Goal: Task Accomplishment & Management: Manage account settings

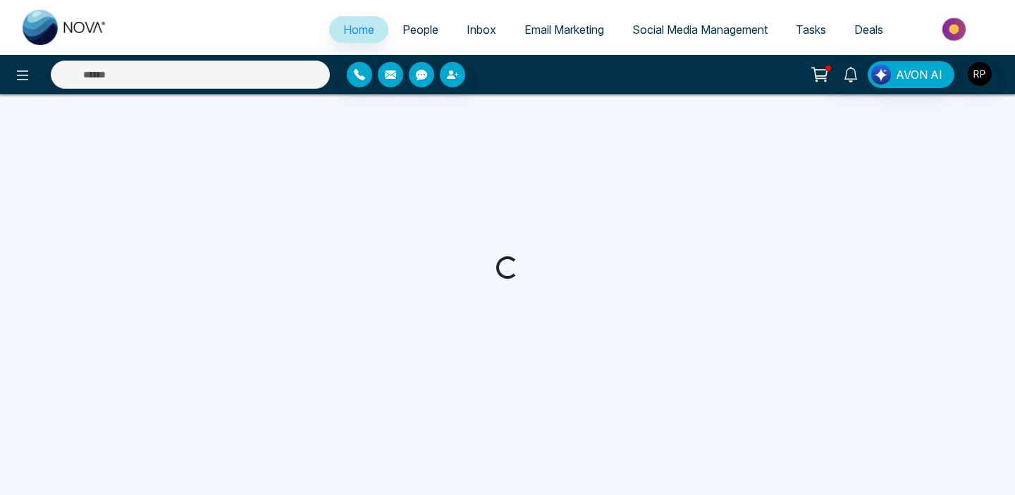
select select "*"
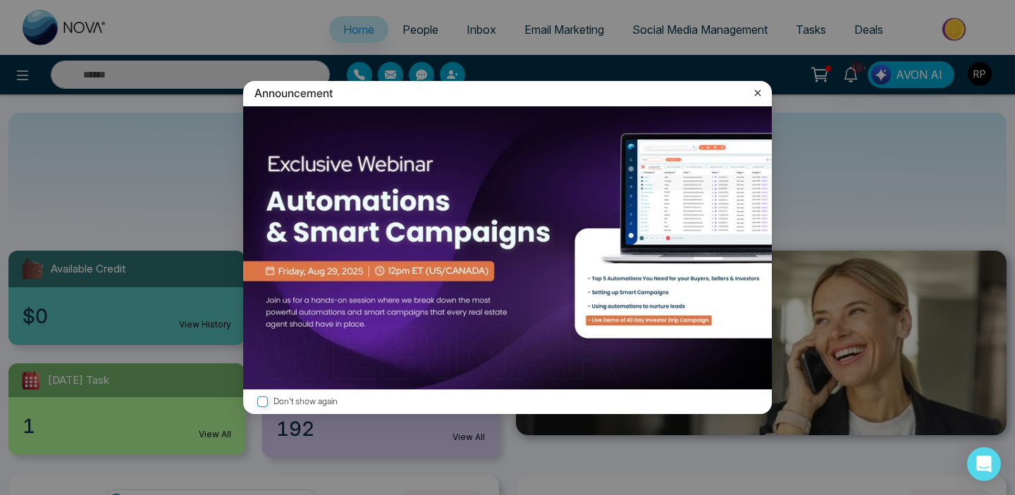
click at [758, 92] on icon at bounding box center [758, 93] width 6 height 6
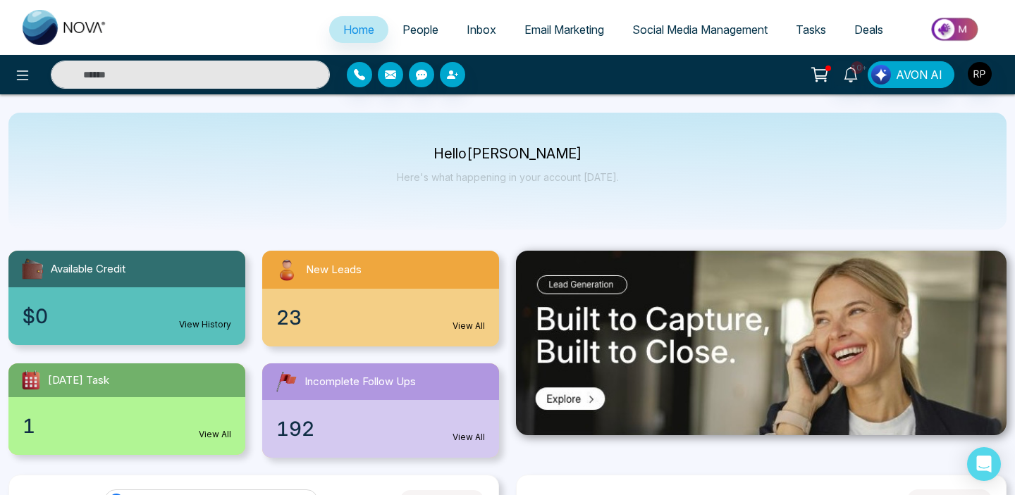
click at [402, 27] on span "People" at bounding box center [420, 30] width 36 height 14
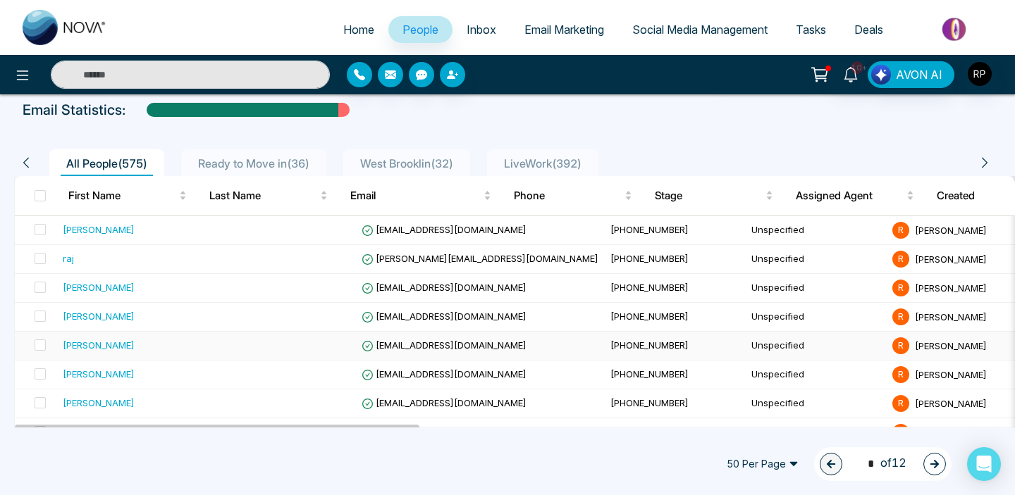
scroll to position [63, 0]
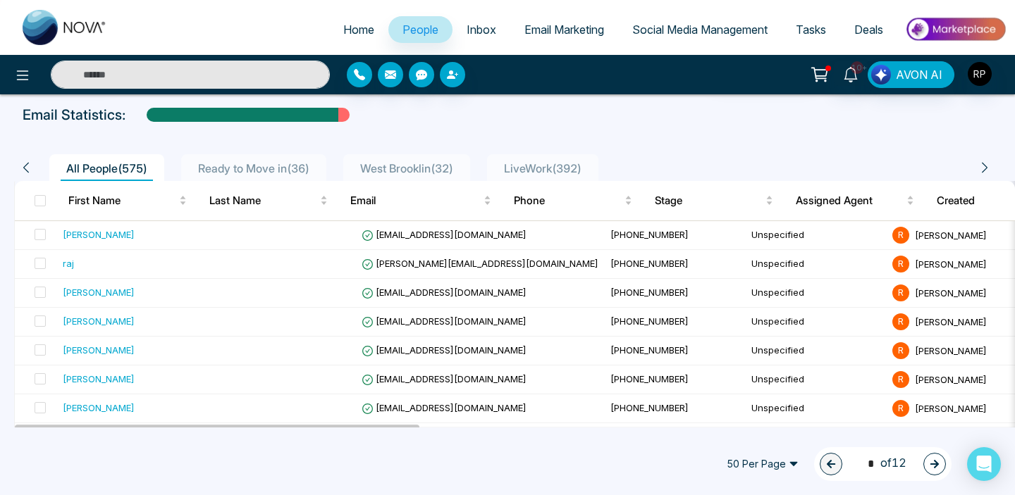
click at [224, 79] on input "text" at bounding box center [190, 75] width 279 height 28
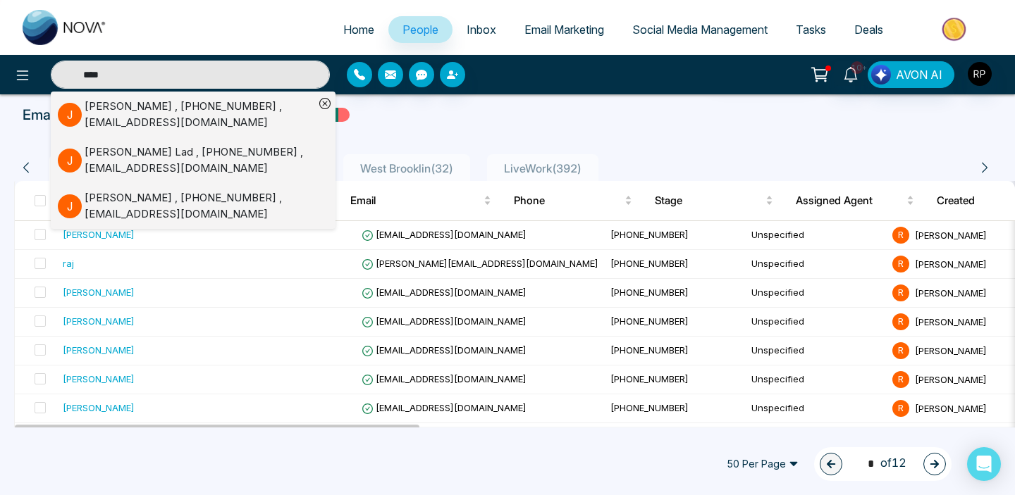
type input "****"
click at [140, 109] on div "[PERSON_NAME] , [PHONE_NUMBER] , [EMAIL_ADDRESS][DOMAIN_NAME]" at bounding box center [200, 115] width 230 height 32
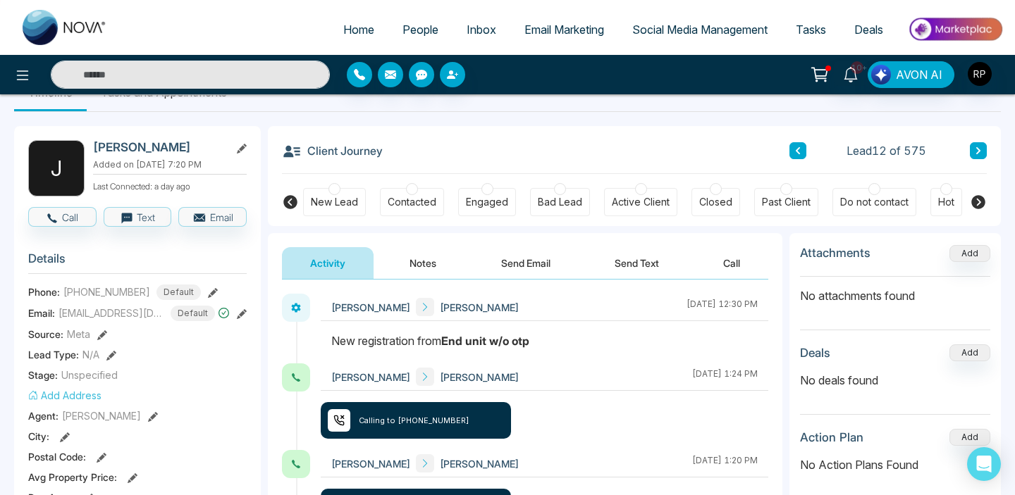
scroll to position [34, 0]
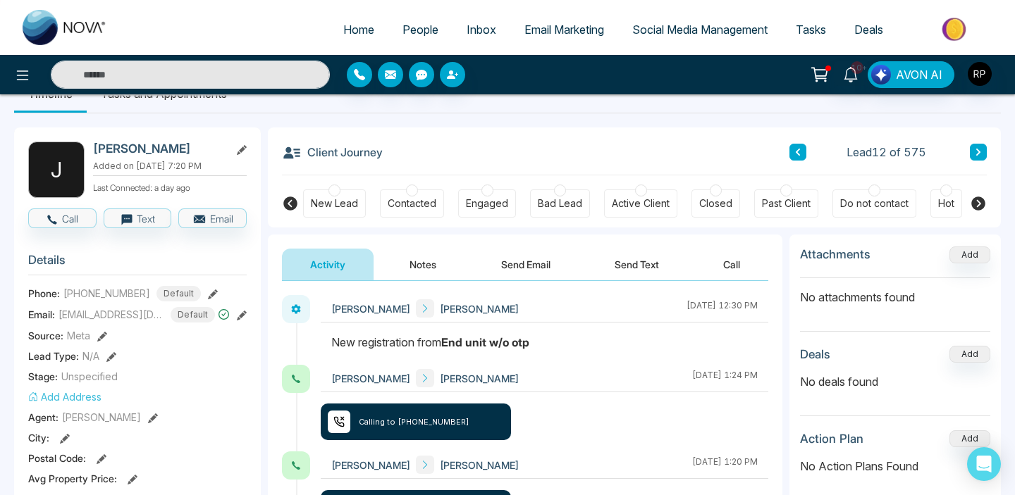
click at [417, 192] on div "Contacted" at bounding box center [412, 204] width 64 height 28
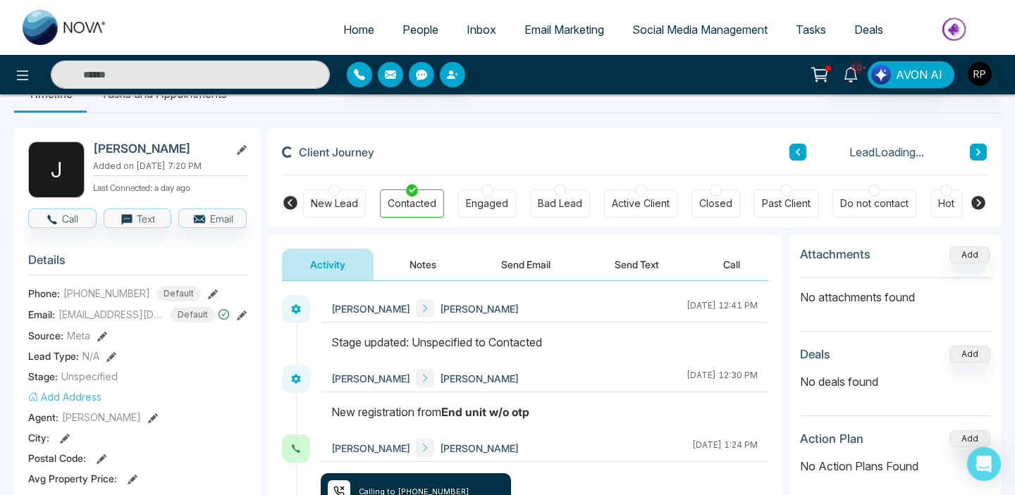
click at [415, 260] on button "Notes" at bounding box center [422, 265] width 83 height 32
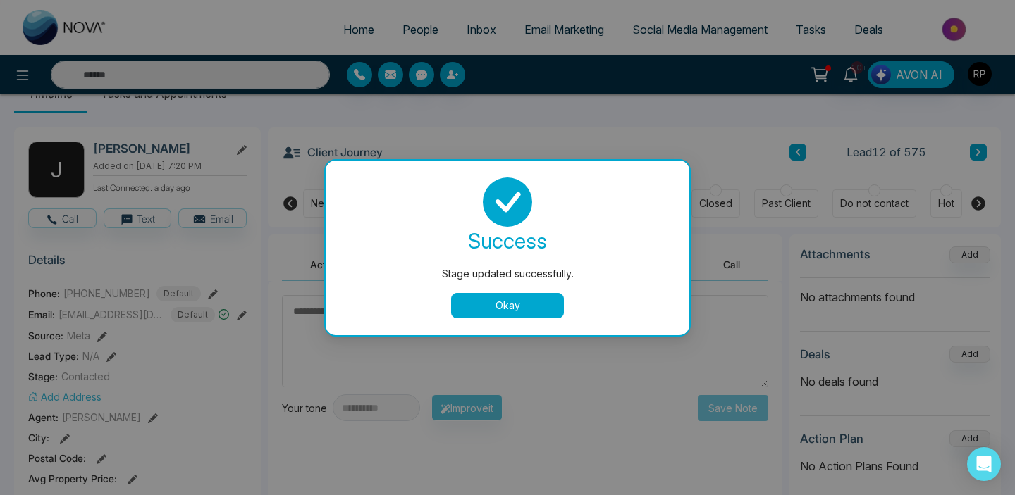
click at [492, 303] on button "Okay" at bounding box center [507, 305] width 113 height 25
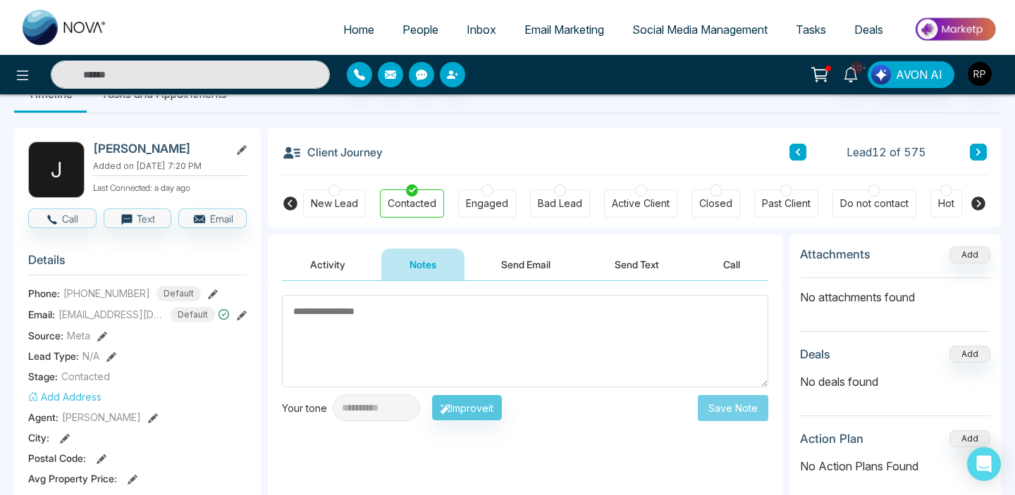
click at [373, 362] on textarea at bounding box center [525, 341] width 486 height 92
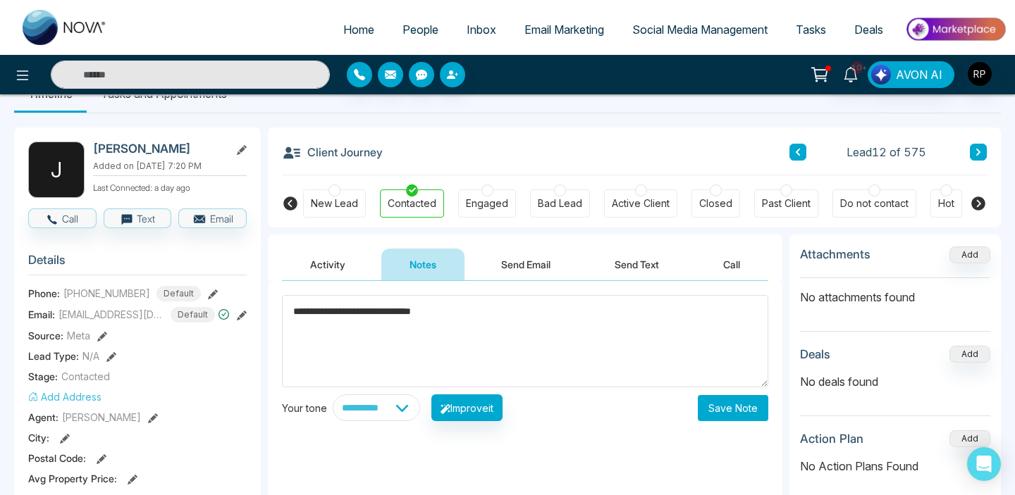
type textarea "**********"
click at [729, 409] on button "Save Note" at bounding box center [733, 408] width 70 height 26
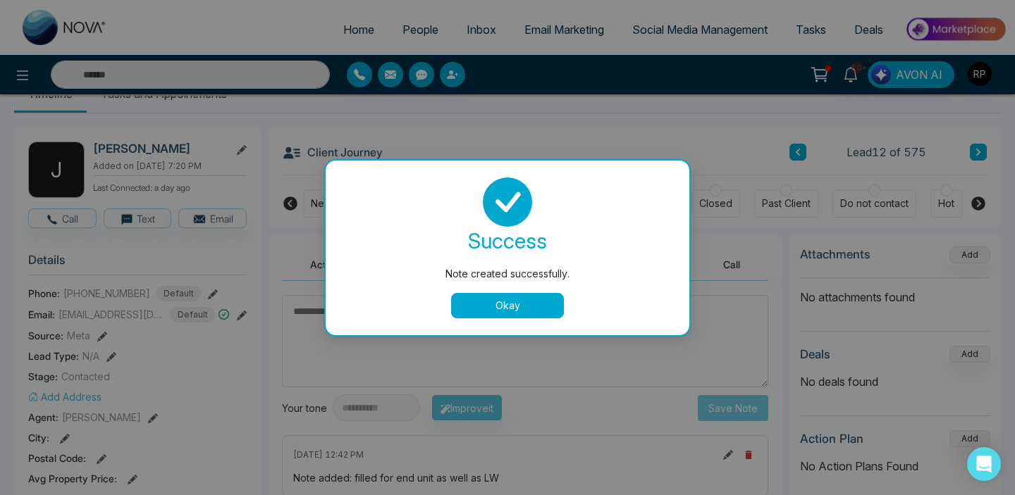
click at [548, 306] on button "Okay" at bounding box center [507, 305] width 113 height 25
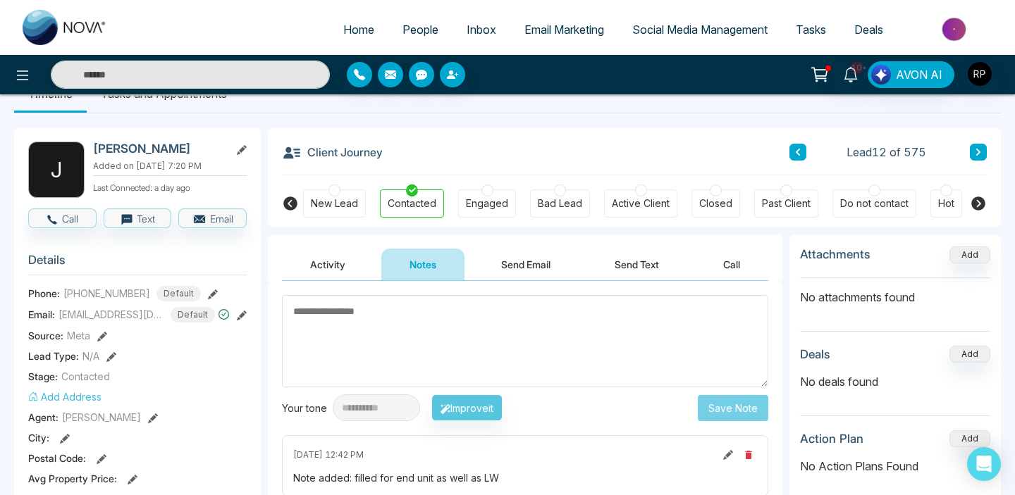
click at [404, 21] on link "People" at bounding box center [420, 29] width 64 height 27
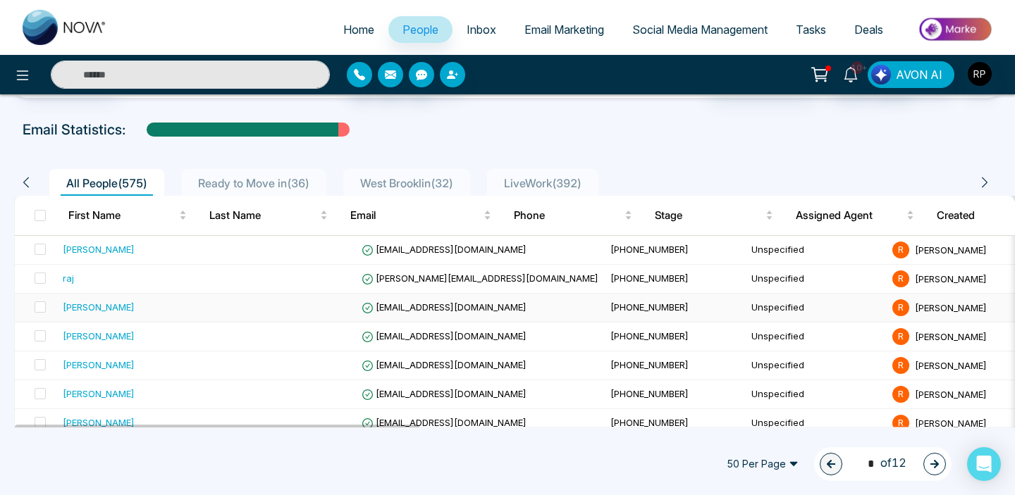
scroll to position [51, 0]
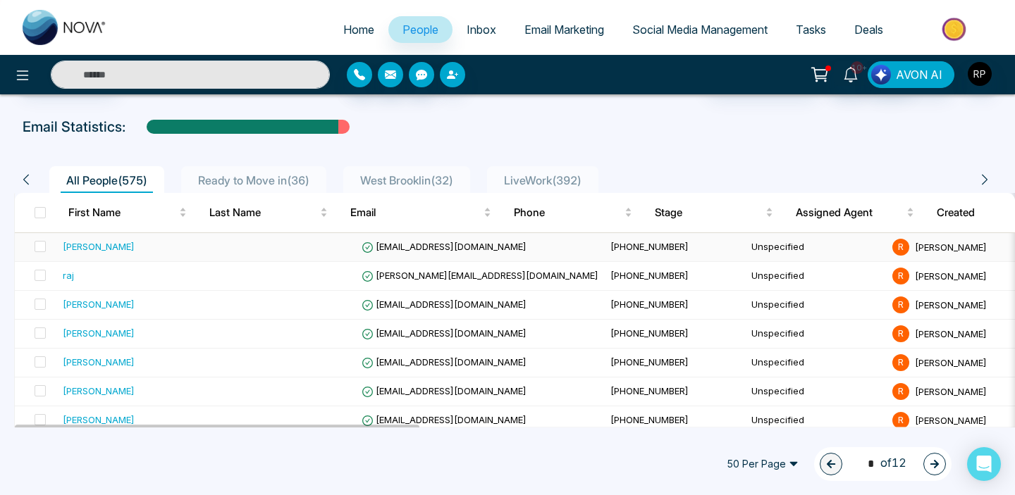
click at [116, 254] on td "[PERSON_NAME]" at bounding box center [136, 247] width 158 height 29
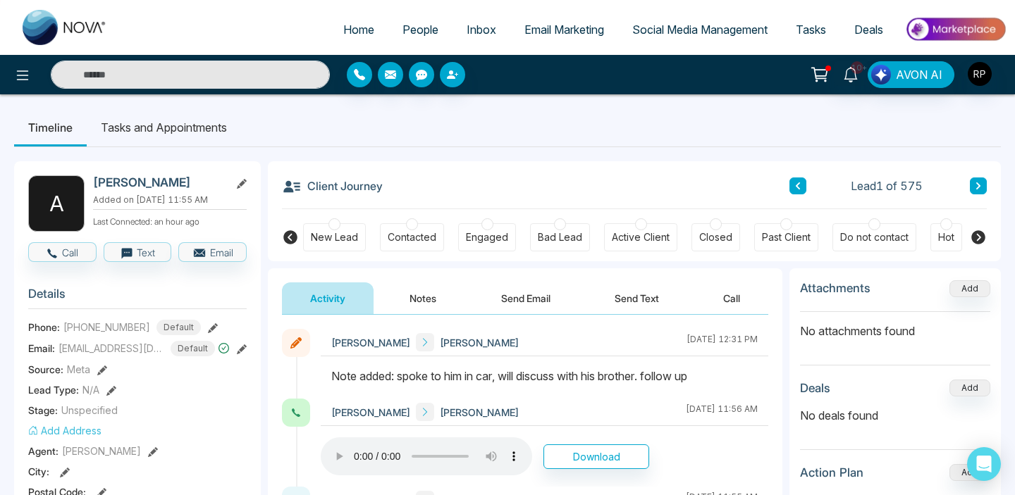
click at [424, 241] on div "Contacted" at bounding box center [412, 237] width 49 height 14
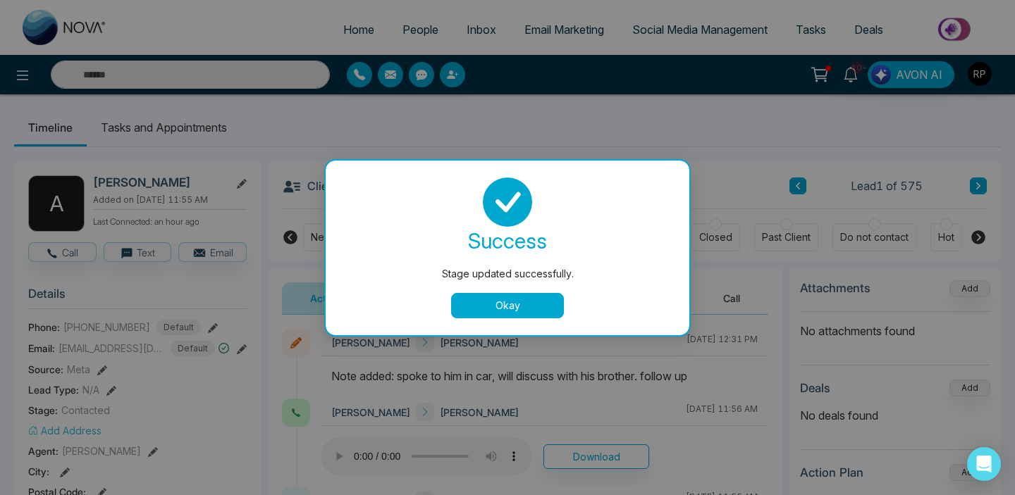
click at [483, 313] on button "Okay" at bounding box center [507, 305] width 113 height 25
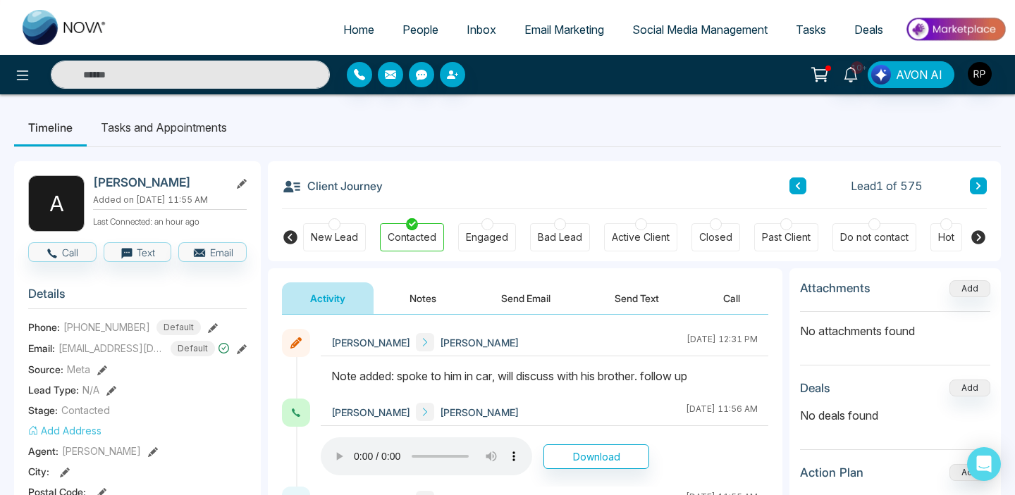
click at [185, 115] on li "Tasks and Appointments" at bounding box center [164, 128] width 154 height 38
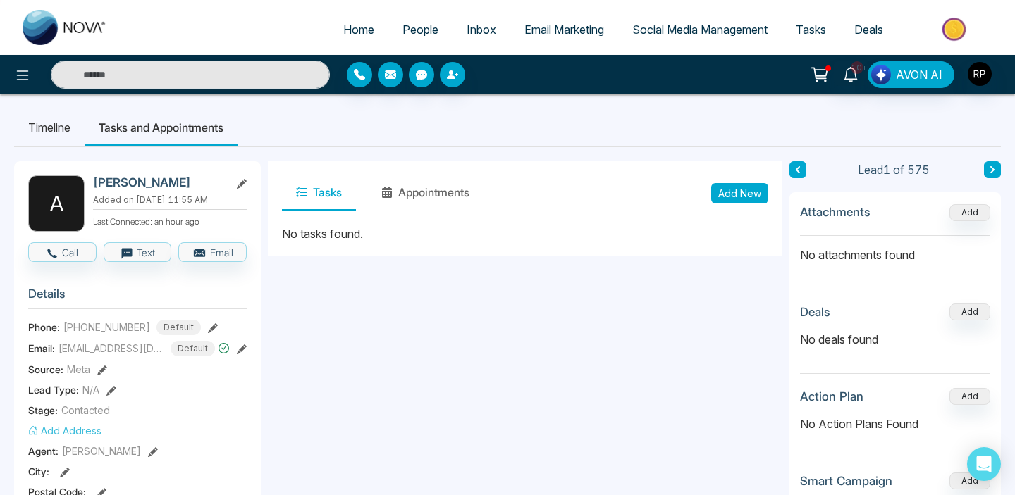
click at [742, 194] on button "Add New" at bounding box center [739, 193] width 57 height 20
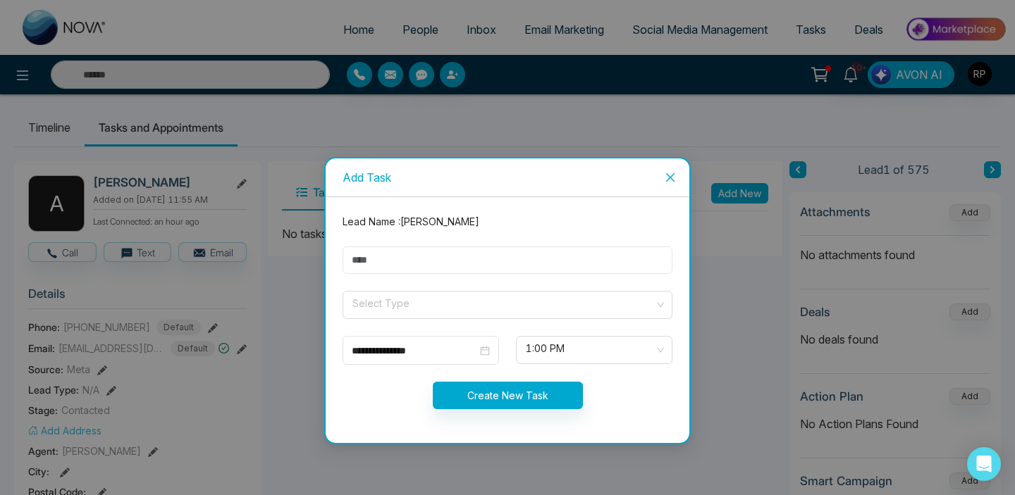
click at [380, 256] on input "text" at bounding box center [507, 260] width 330 height 27
type input "*********"
click at [411, 304] on input "search" at bounding box center [502, 302] width 303 height 21
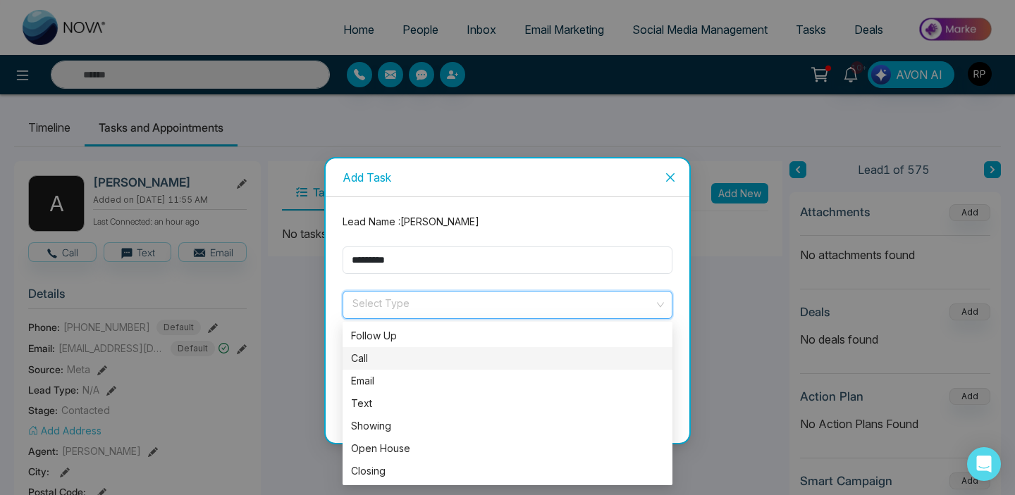
click at [388, 361] on div "Call" at bounding box center [507, 359] width 313 height 16
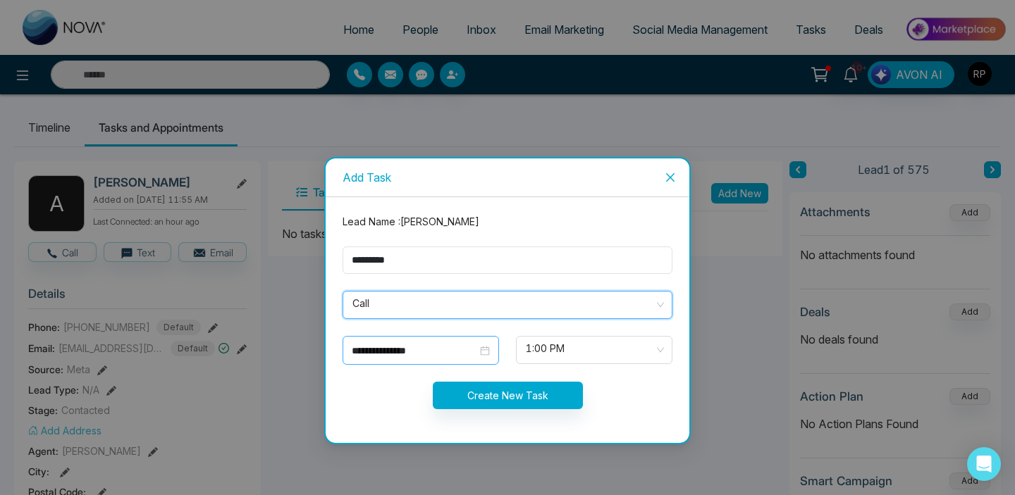
click at [442, 354] on input "**********" at bounding box center [414, 351] width 125 height 16
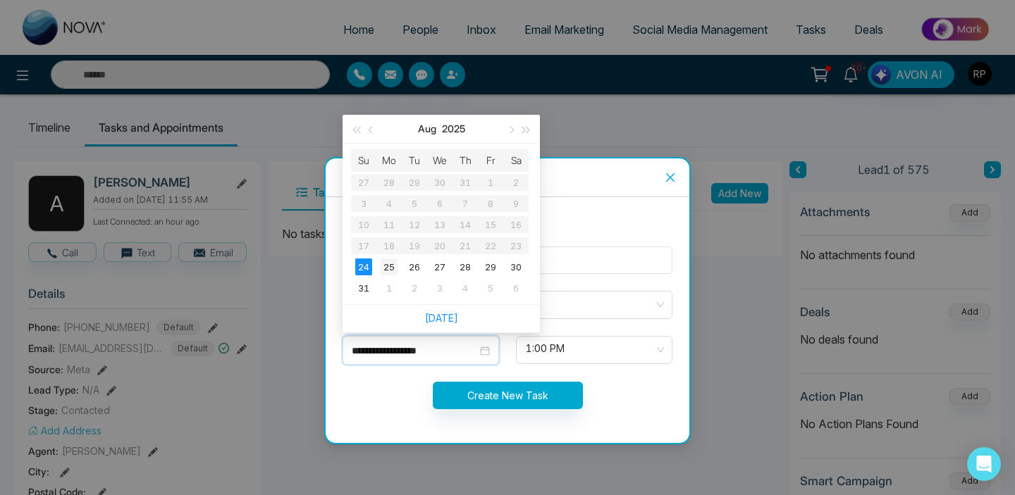
type input "**********"
click at [388, 261] on div "25" at bounding box center [388, 267] width 17 height 17
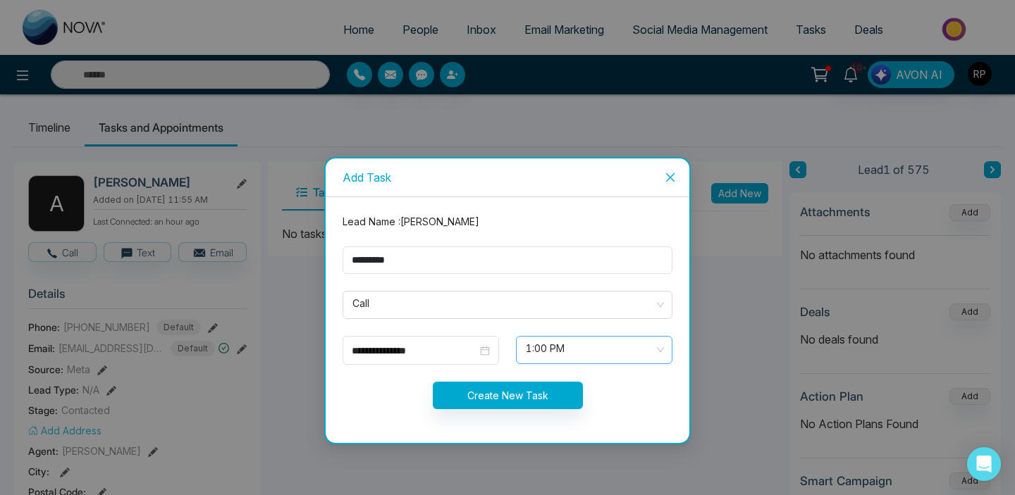
click at [586, 355] on span "1:00 PM" at bounding box center [594, 350] width 137 height 24
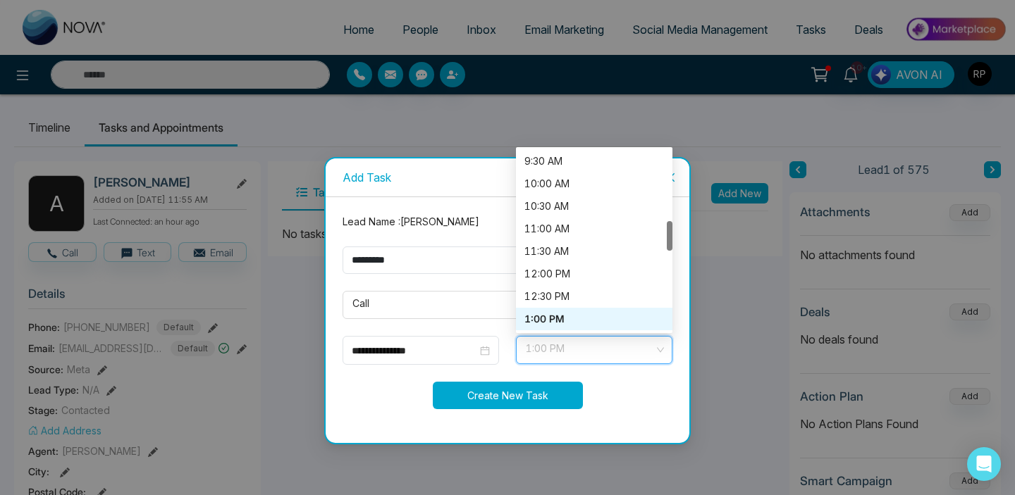
click at [536, 387] on button "Create New Task" at bounding box center [508, 395] width 150 height 27
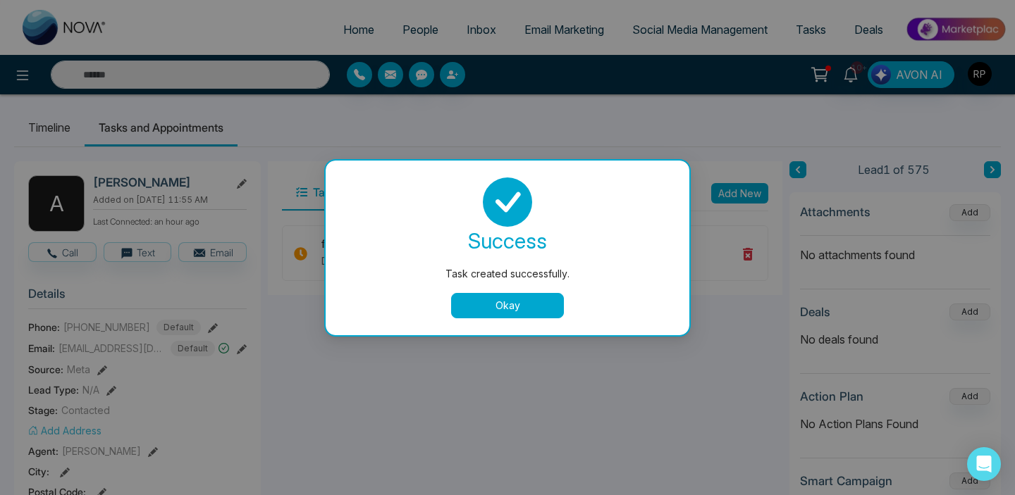
click at [550, 305] on button "Okay" at bounding box center [507, 305] width 113 height 25
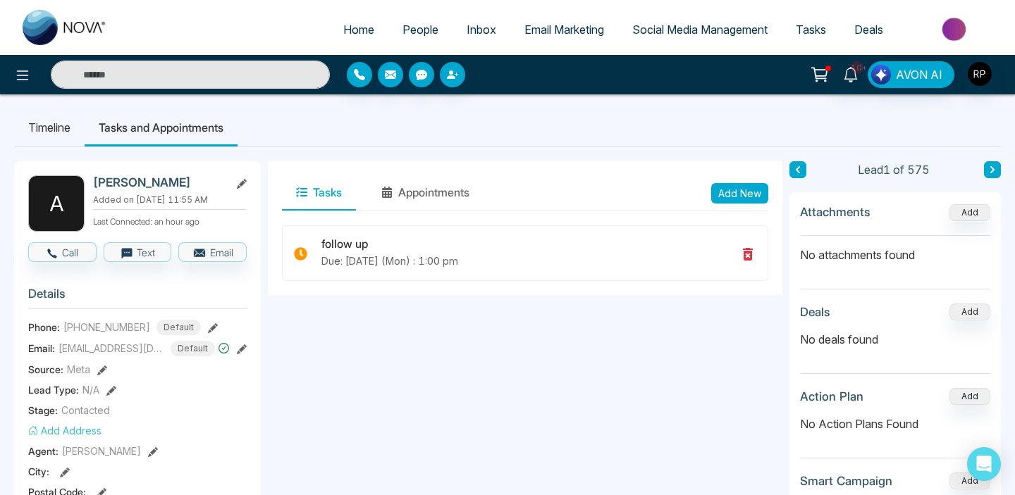
click at [992, 167] on icon at bounding box center [991, 170] width 7 height 8
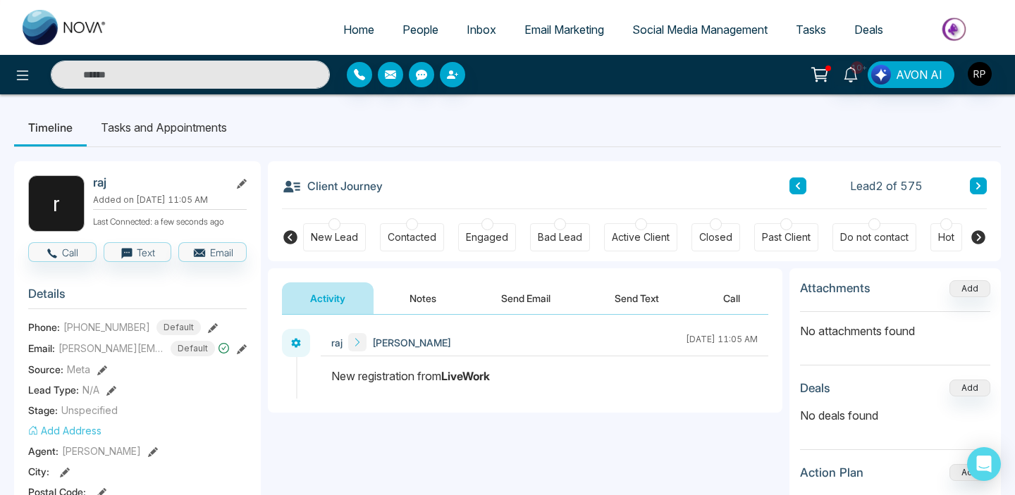
click at [238, 354] on icon at bounding box center [242, 350] width 10 height 10
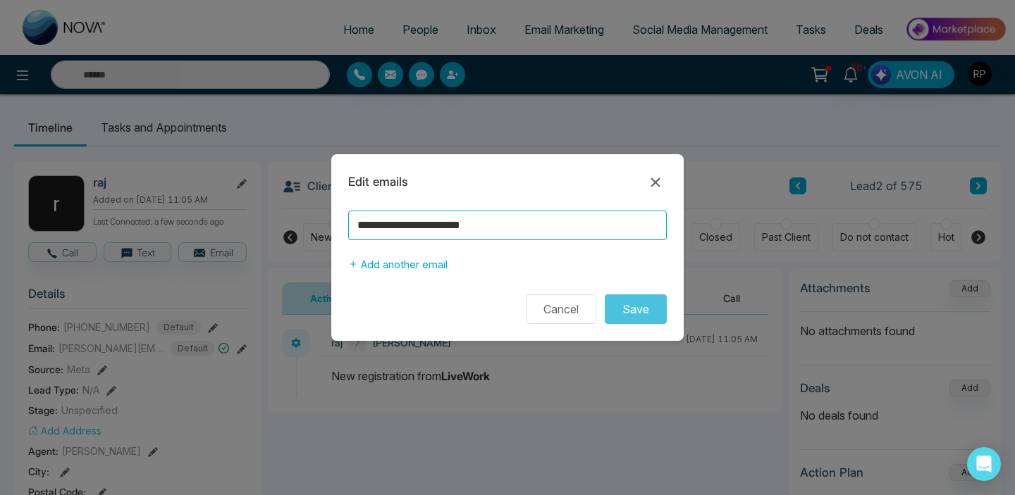
click at [517, 227] on input "**********" at bounding box center [507, 226] width 318 height 30
click at [662, 187] on icon at bounding box center [655, 182] width 17 height 17
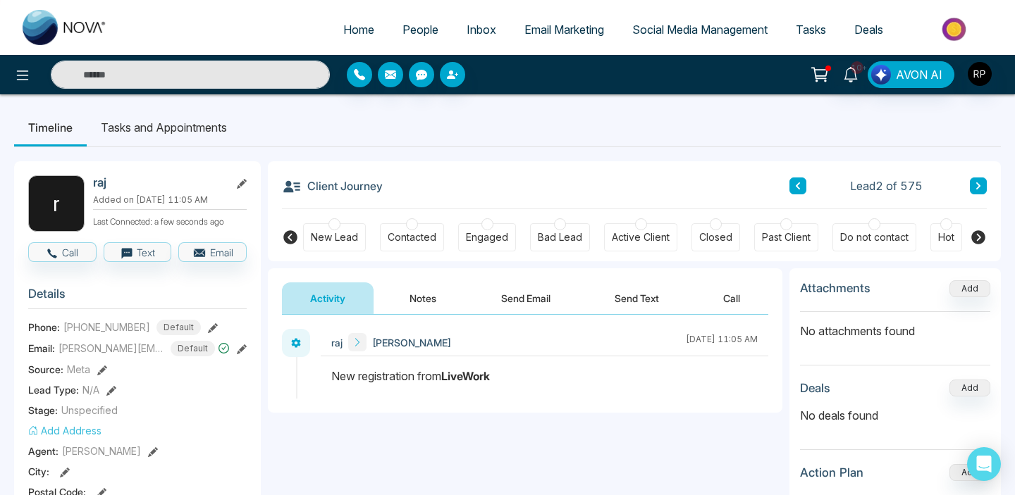
click at [436, 303] on button "Notes" at bounding box center [422, 299] width 83 height 32
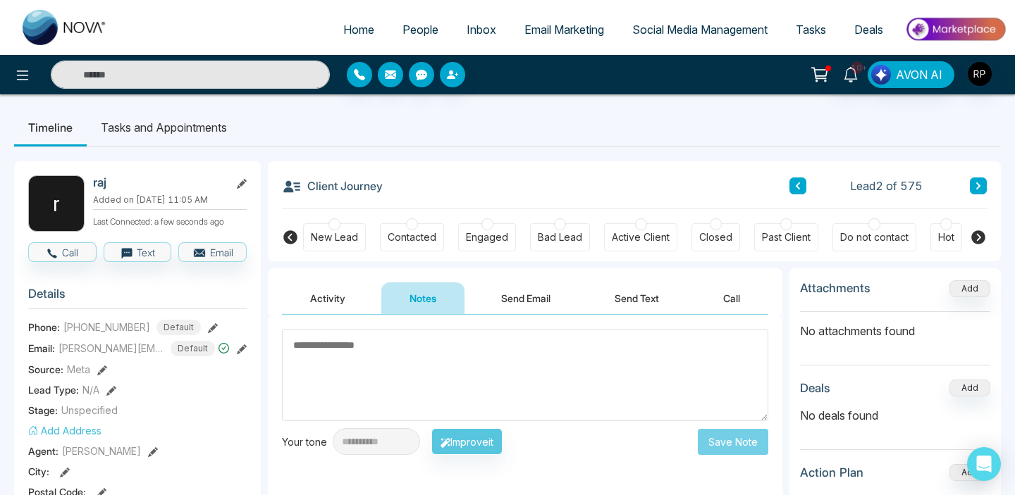
click at [540, 370] on textarea at bounding box center [525, 375] width 486 height 92
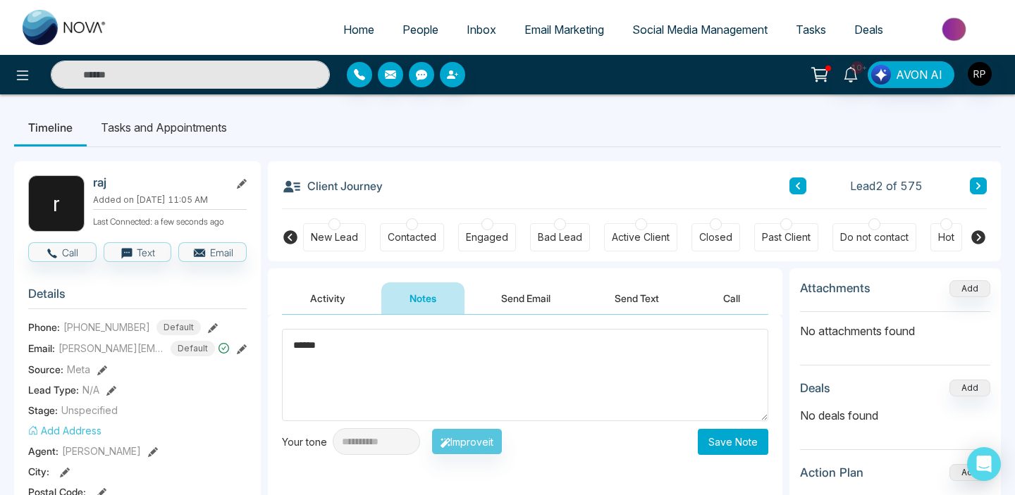
type textarea "******"
click at [746, 430] on button "Save Note" at bounding box center [733, 442] width 70 height 26
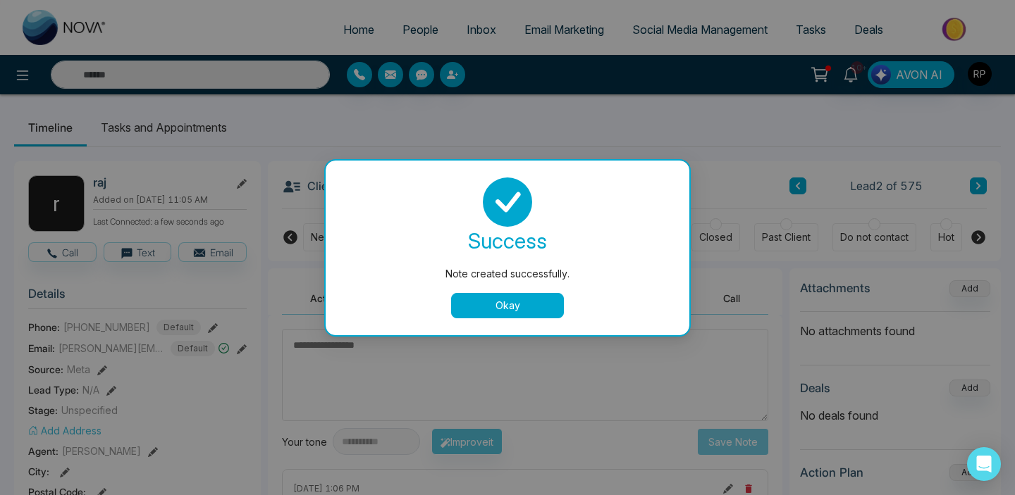
click at [488, 308] on button "Okay" at bounding box center [507, 305] width 113 height 25
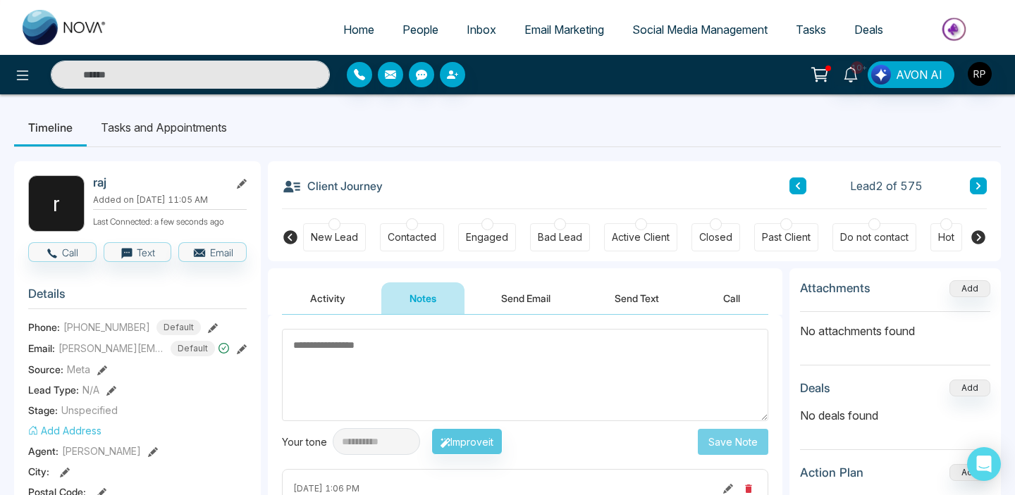
click at [977, 190] on button at bounding box center [977, 186] width 17 height 17
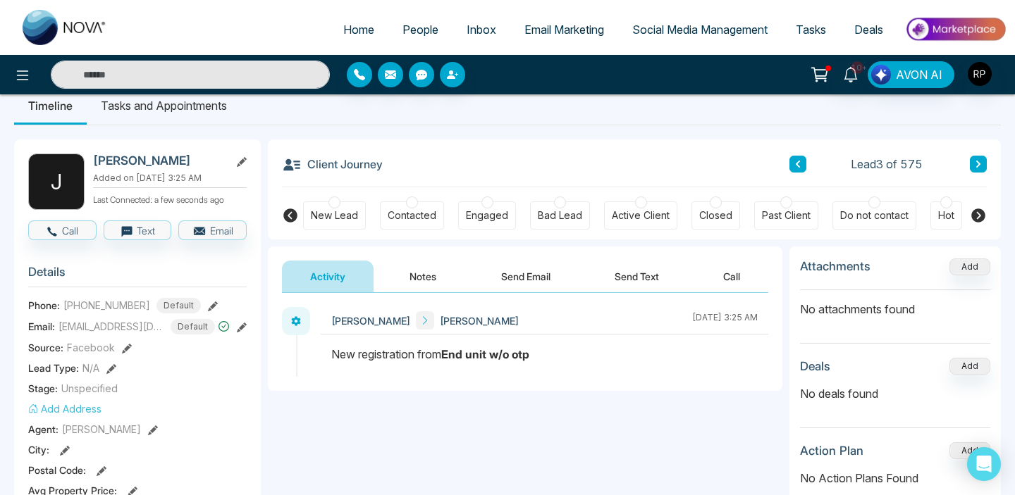
scroll to position [20, 0]
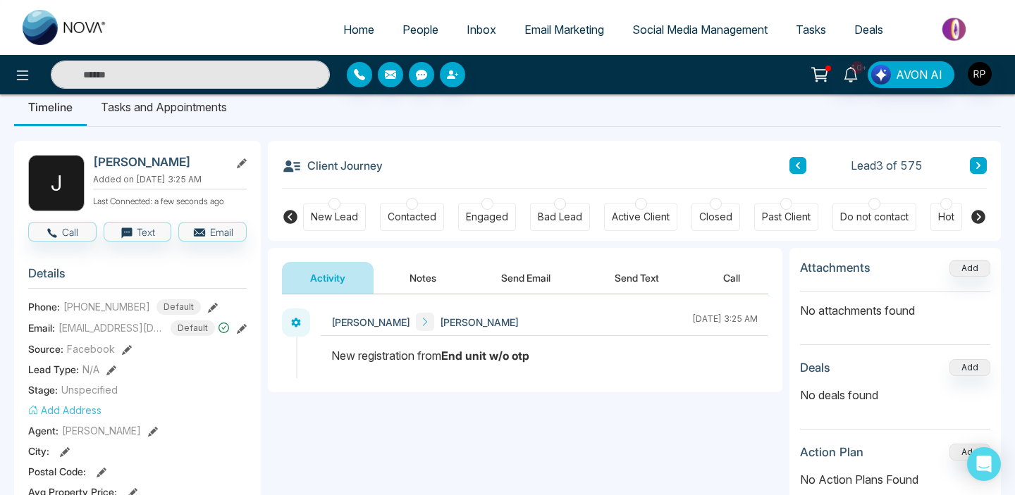
click at [802, 167] on button at bounding box center [797, 165] width 17 height 17
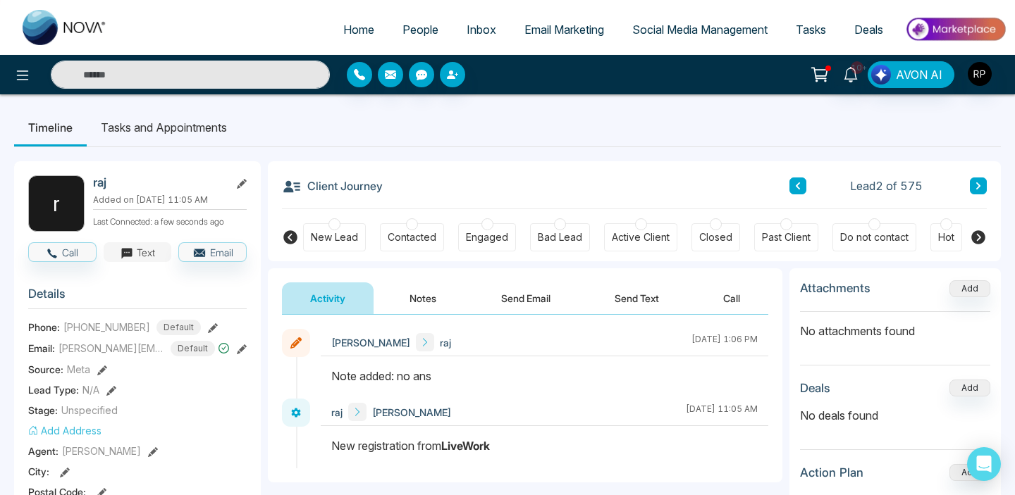
click at [151, 254] on button "Text" at bounding box center [138, 252] width 68 height 20
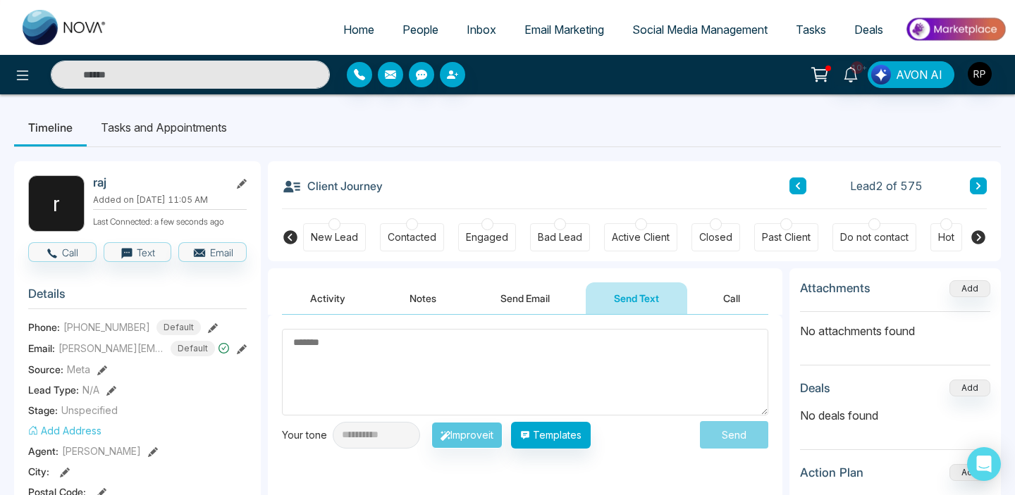
paste textarea "**********"
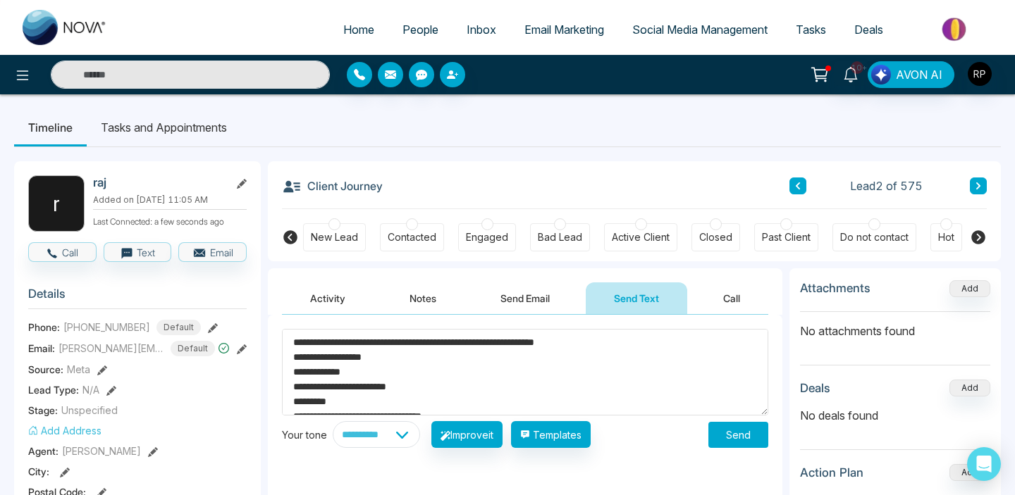
scroll to position [274, 0]
type textarea "**********"
click at [724, 439] on button "Send" at bounding box center [738, 435] width 60 height 26
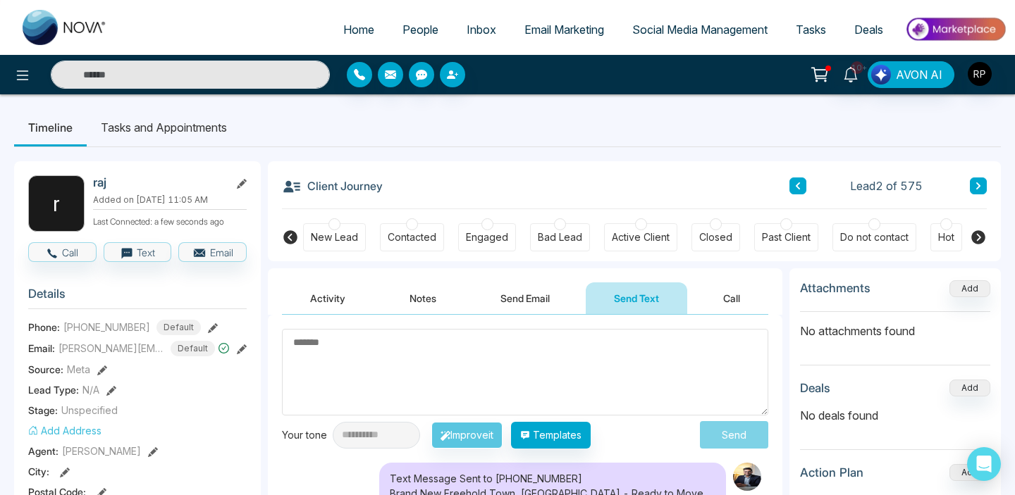
scroll to position [0, 0]
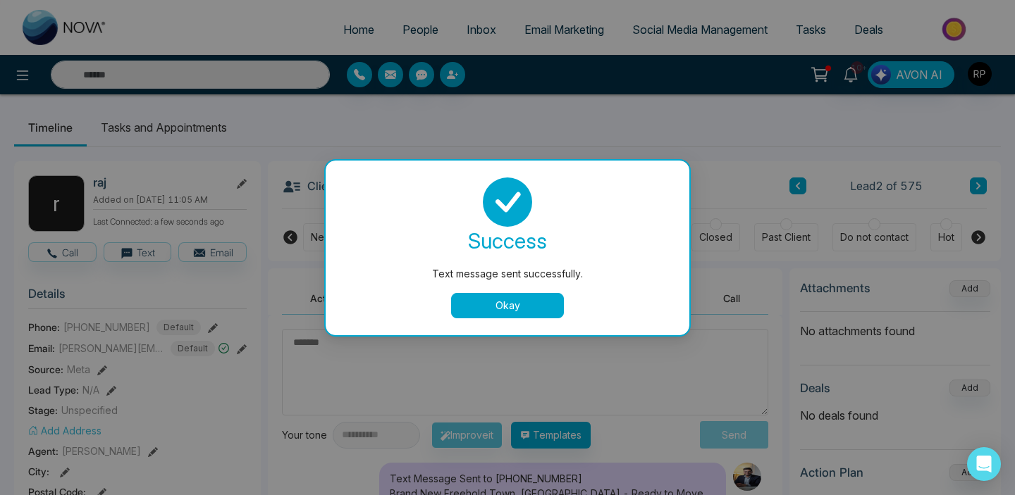
click at [520, 297] on button "Okay" at bounding box center [507, 305] width 113 height 25
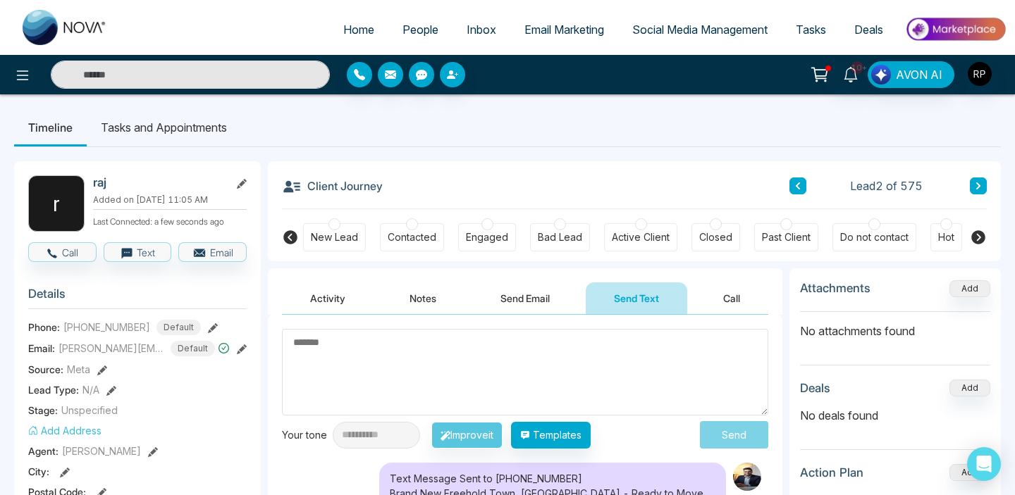
click at [972, 183] on button at bounding box center [977, 186] width 17 height 17
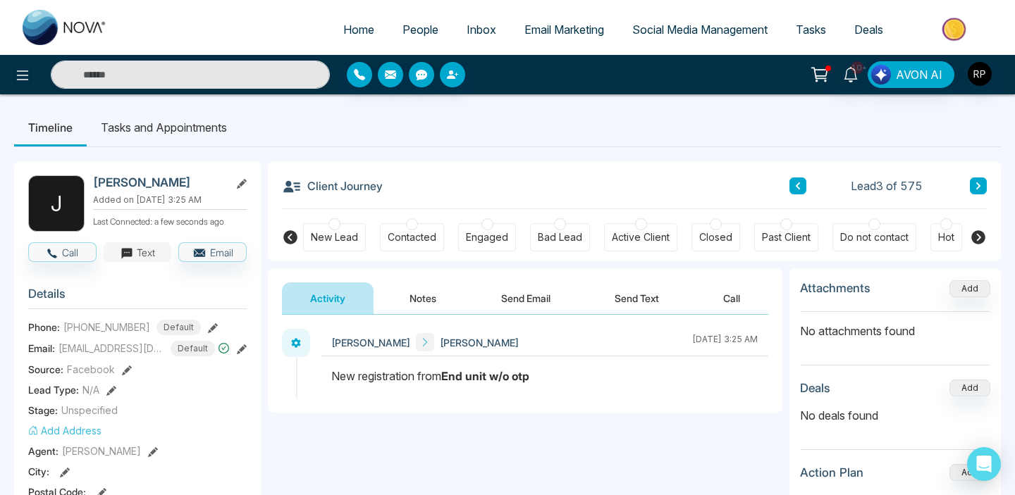
click at [152, 252] on button "Text" at bounding box center [138, 252] width 68 height 20
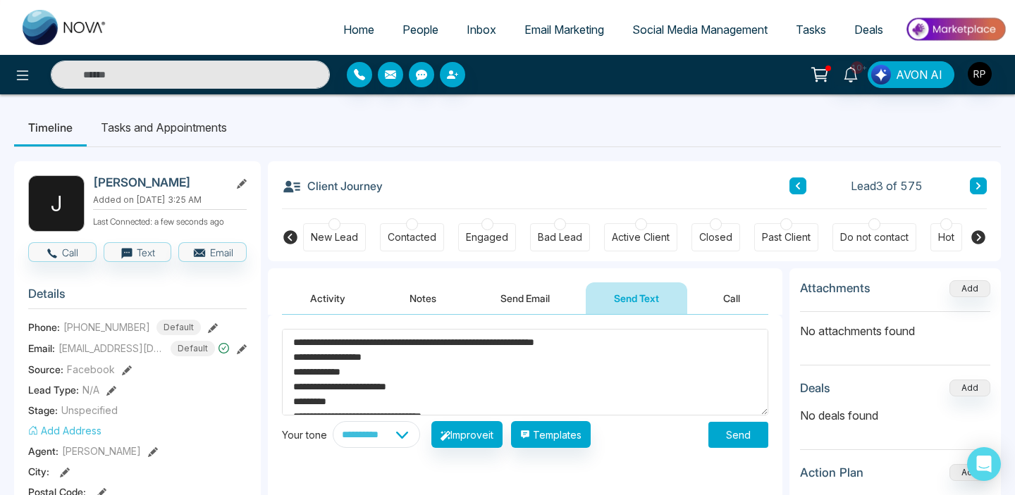
type textarea "**********"
click at [736, 438] on button "Send" at bounding box center [738, 435] width 60 height 26
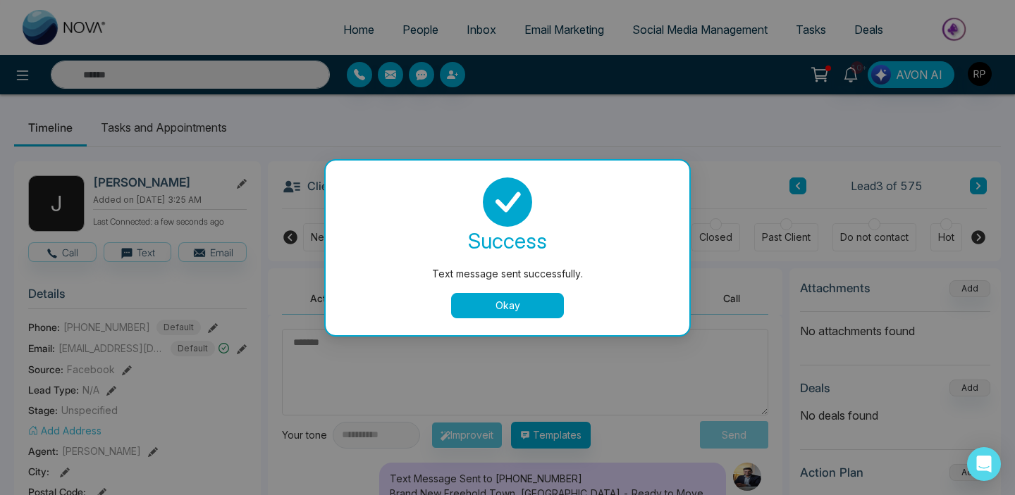
click at [512, 295] on button "Okay" at bounding box center [507, 305] width 113 height 25
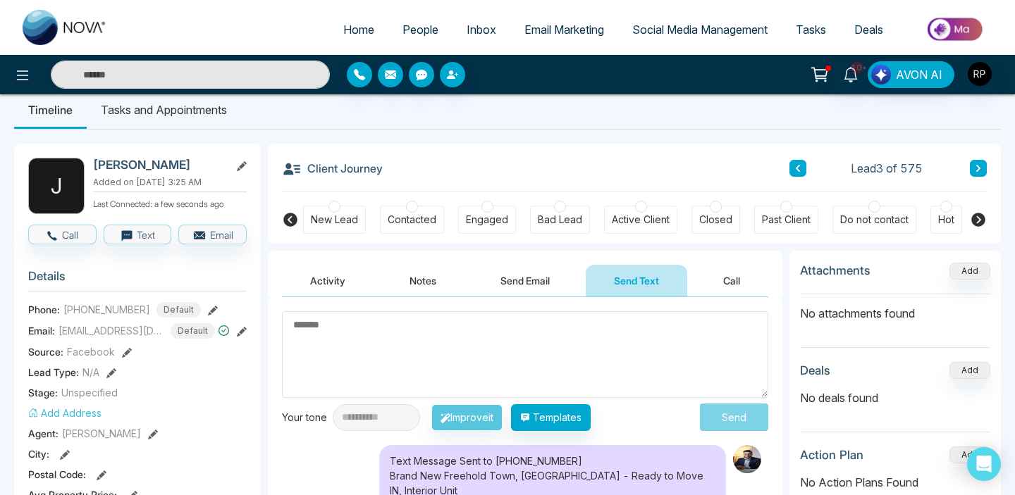
scroll to position [19, 0]
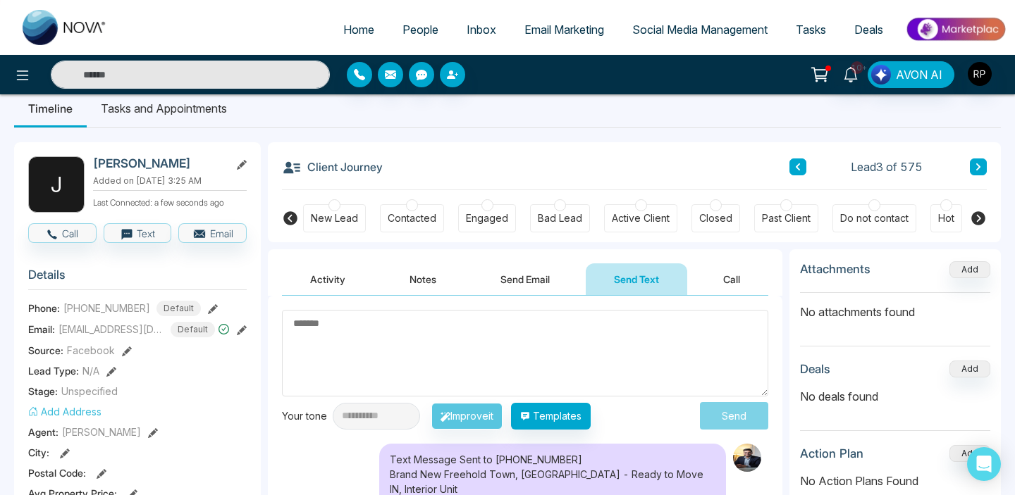
click at [640, 352] on textarea at bounding box center [525, 353] width 486 height 87
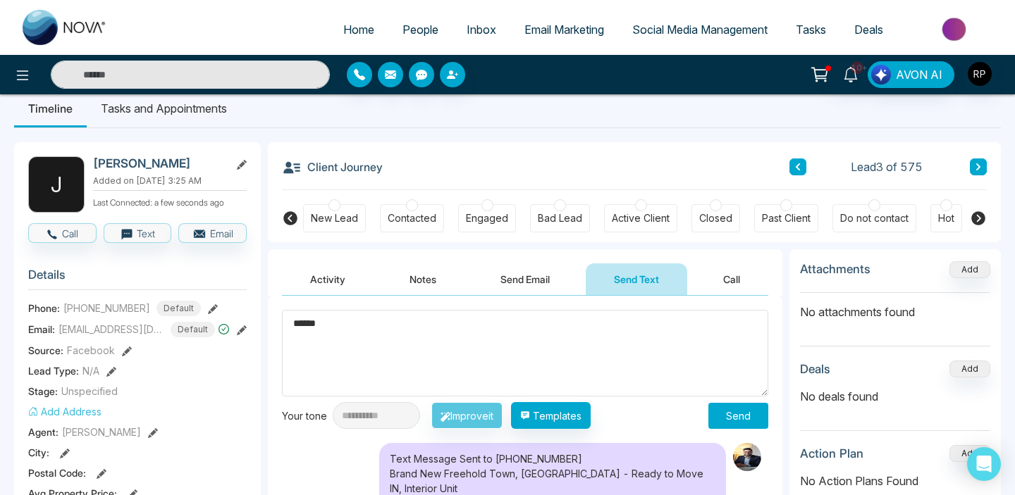
type textarea "******"
click at [759, 408] on button "Send" at bounding box center [738, 416] width 60 height 26
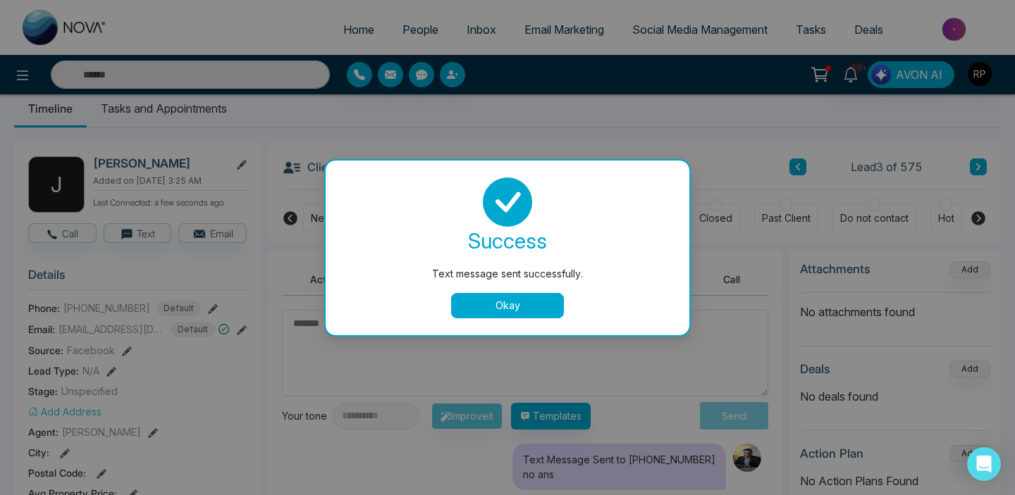
click at [533, 301] on button "Okay" at bounding box center [507, 305] width 113 height 25
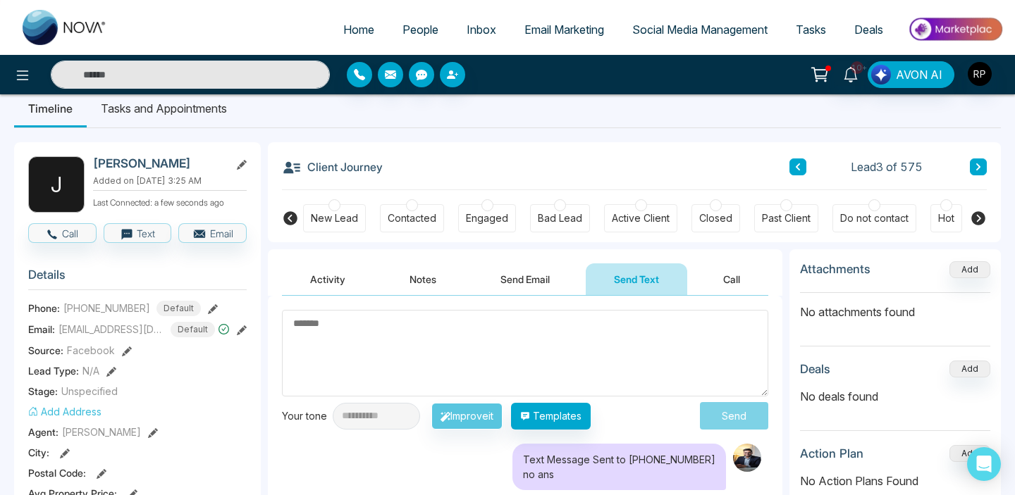
click at [977, 173] on button at bounding box center [977, 167] width 17 height 17
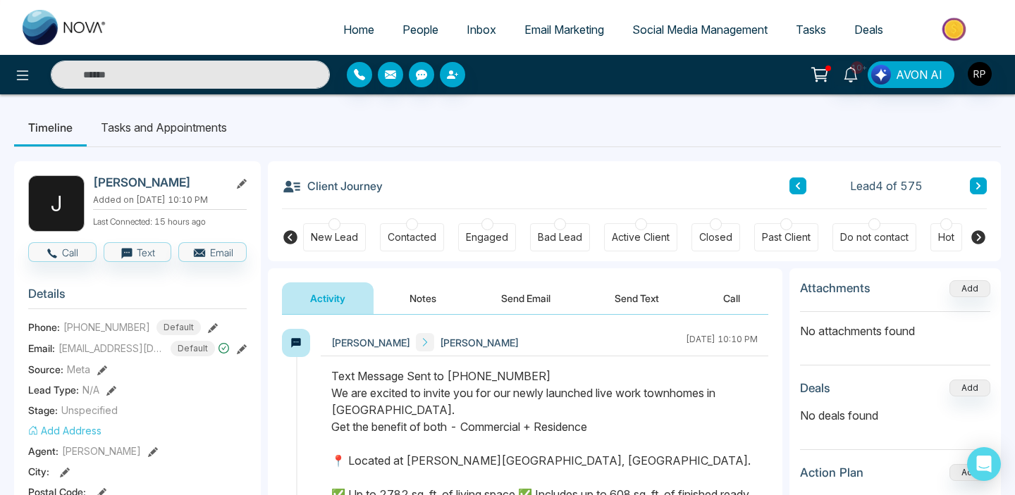
click at [430, 30] on link "People" at bounding box center [420, 29] width 64 height 27
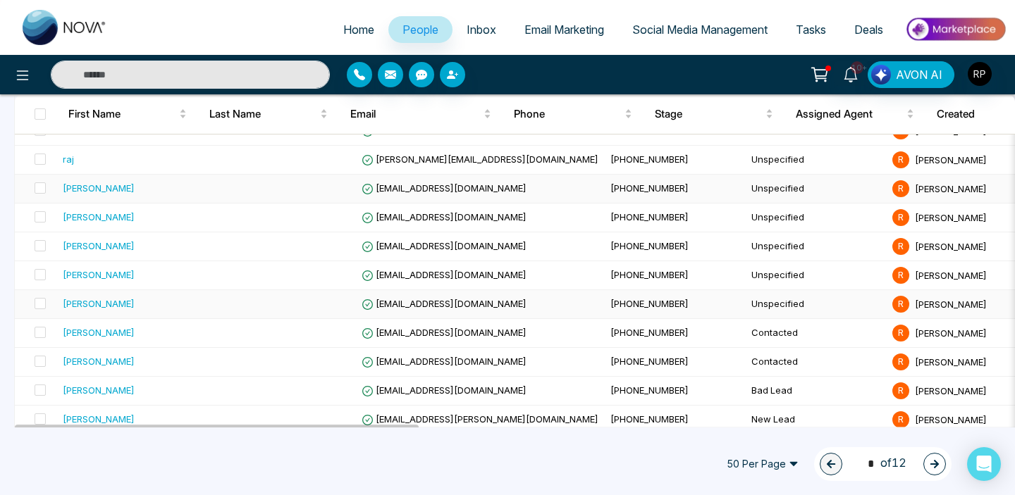
scroll to position [169, 0]
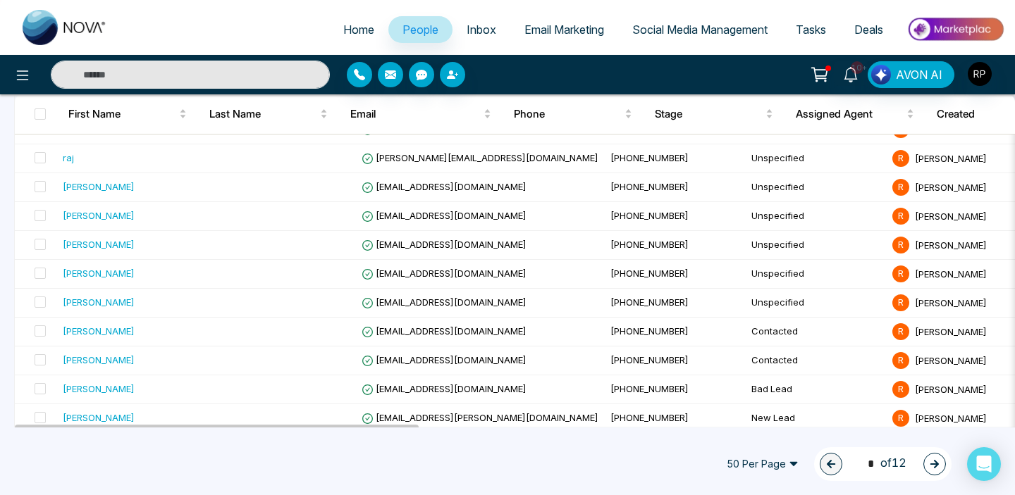
click at [258, 68] on input "text" at bounding box center [190, 75] width 279 height 28
type input "****"
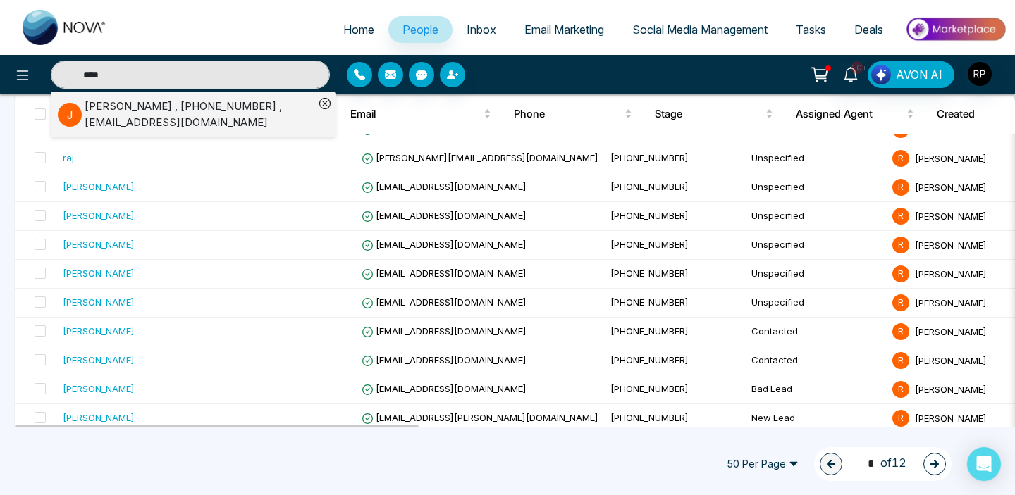
click at [347, 32] on span "Home" at bounding box center [358, 30] width 31 height 14
select select "*"
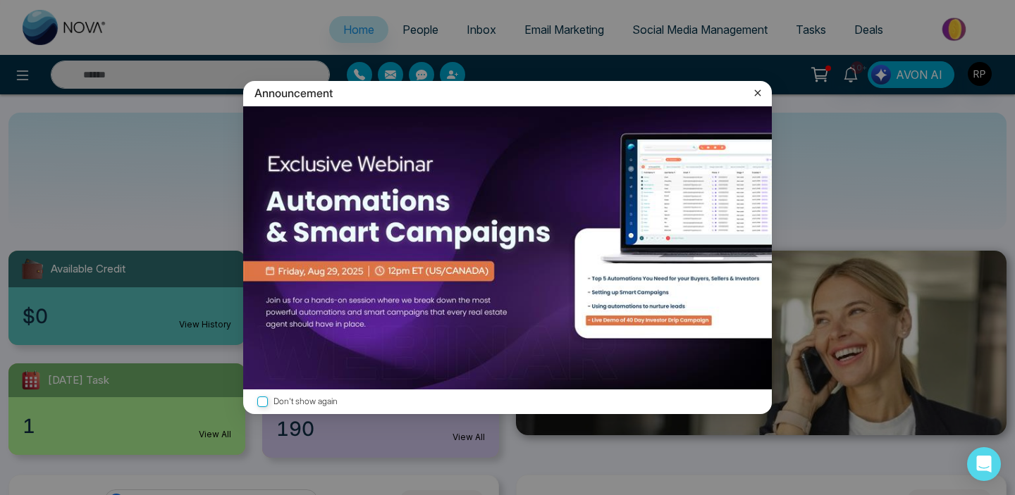
click at [754, 92] on icon at bounding box center [757, 93] width 14 height 14
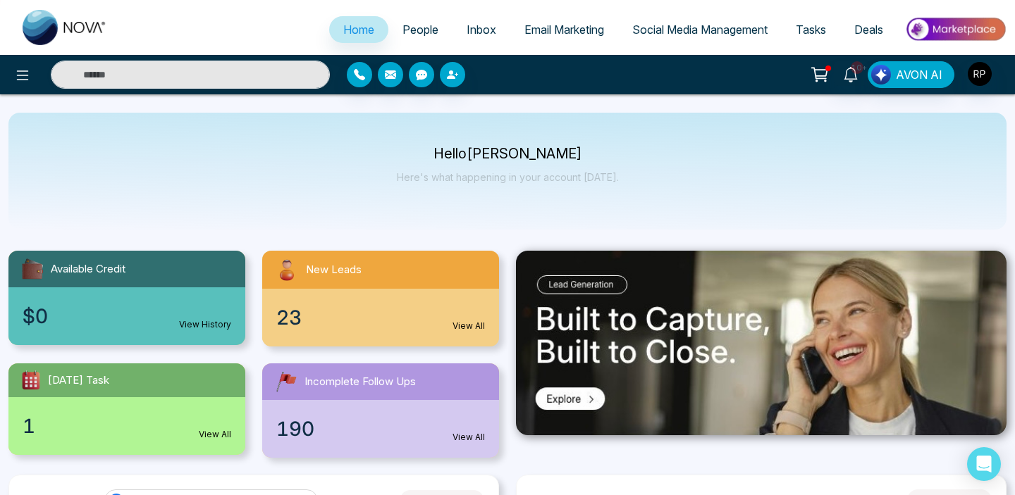
click at [417, 30] on span "People" at bounding box center [420, 30] width 36 height 14
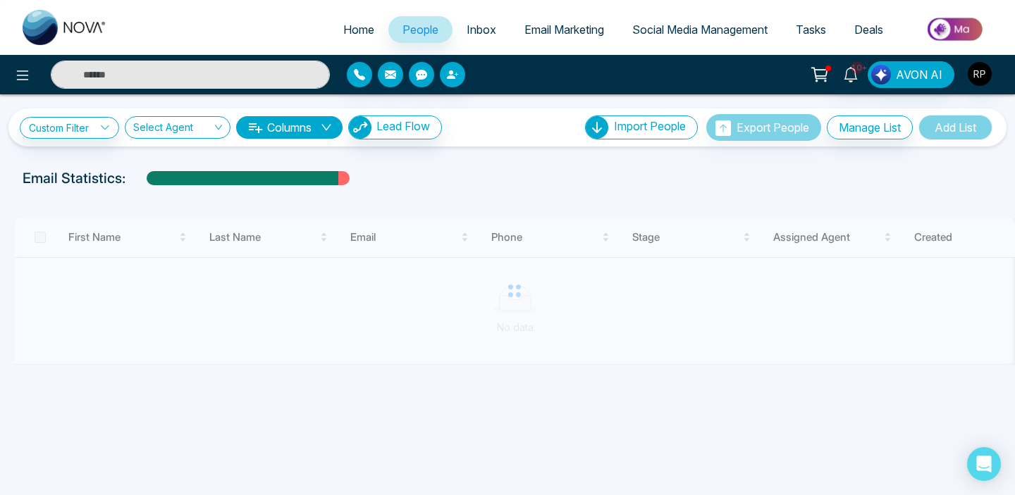
click at [220, 70] on input "text" at bounding box center [190, 75] width 279 height 28
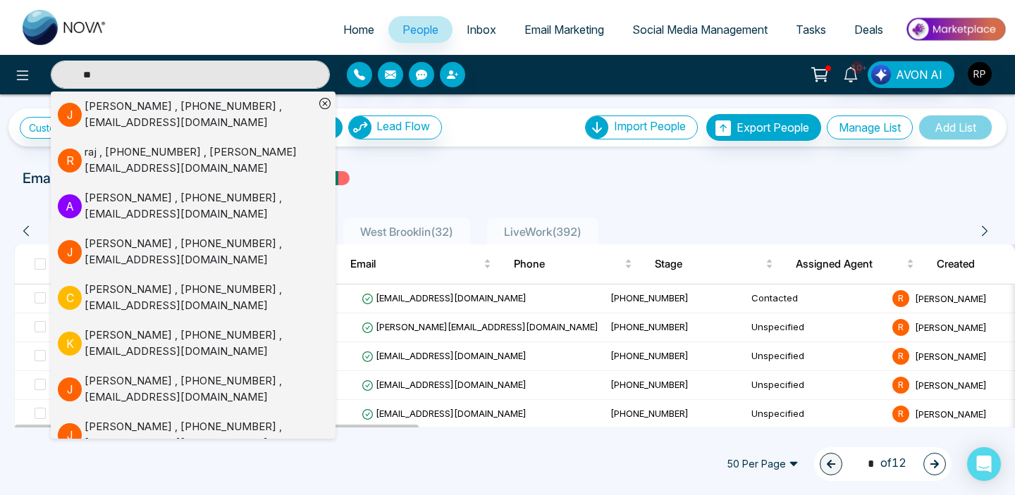
type input "***"
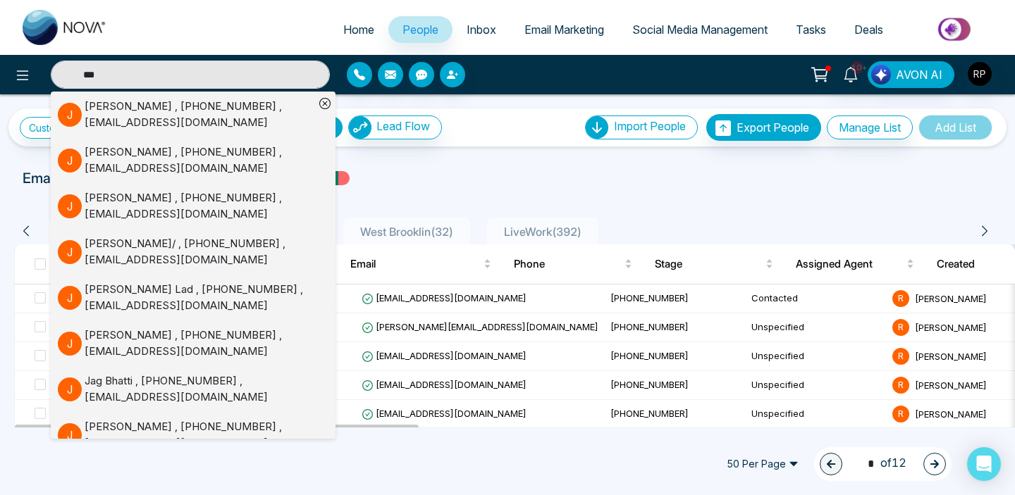
click at [147, 158] on div "[PERSON_NAME] , [PHONE_NUMBER] , [EMAIL_ADDRESS][DOMAIN_NAME]" at bounding box center [200, 160] width 230 height 32
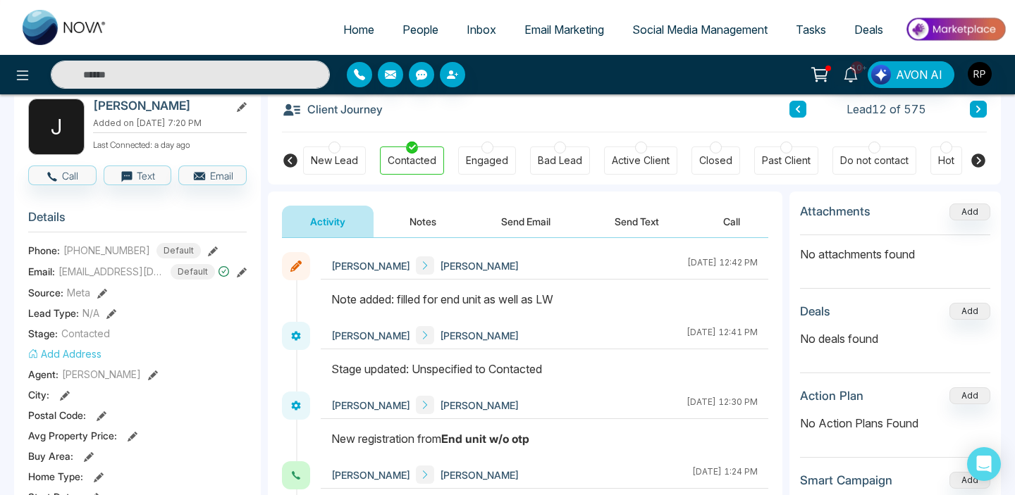
scroll to position [29, 0]
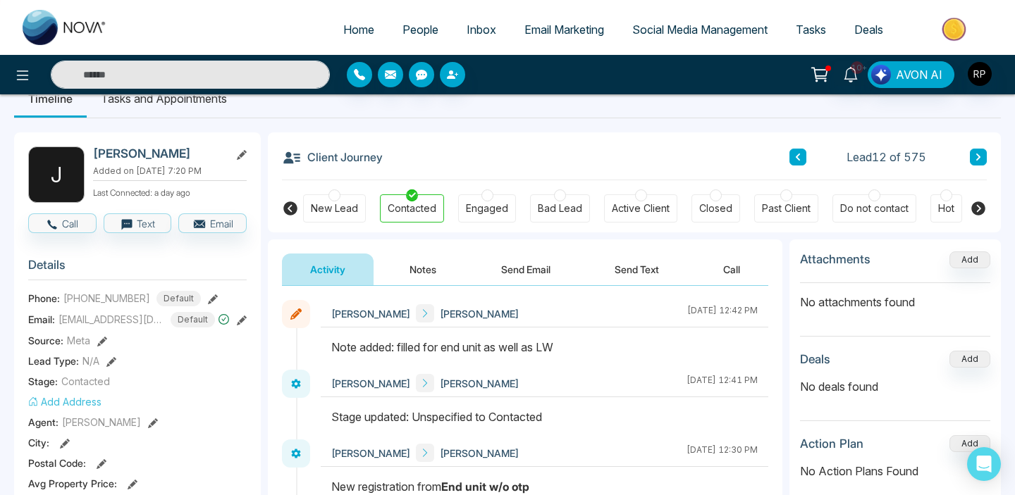
click at [986, 159] on button at bounding box center [977, 157] width 17 height 17
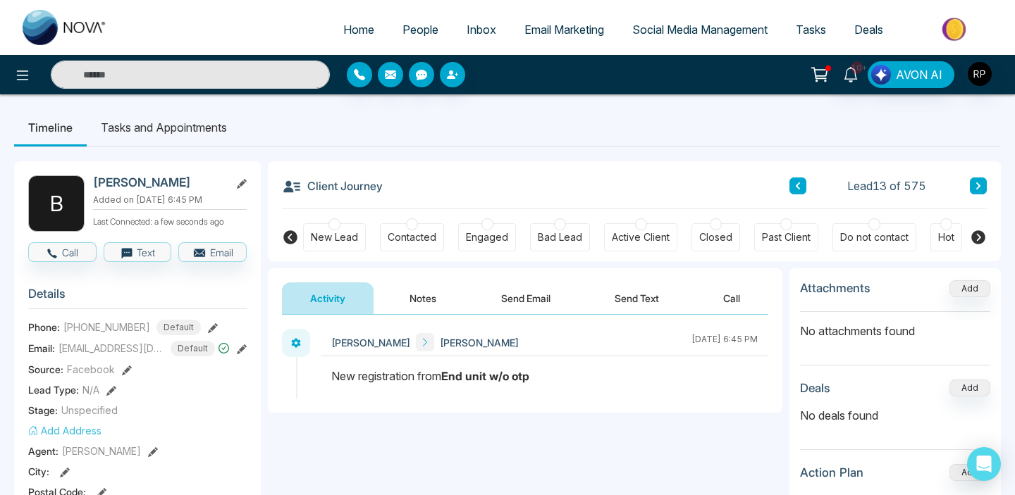
click at [426, 295] on button "Notes" at bounding box center [422, 299] width 83 height 32
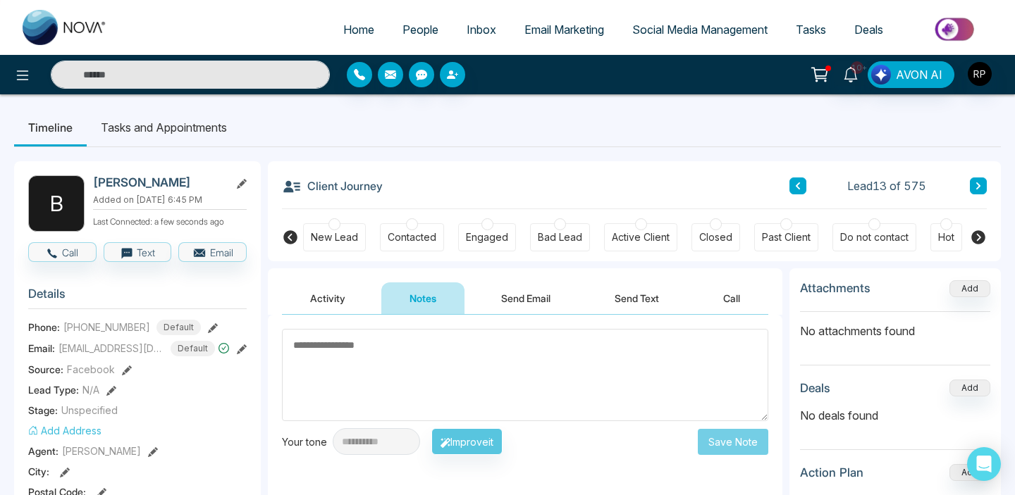
click at [974, 185] on button at bounding box center [977, 186] width 17 height 17
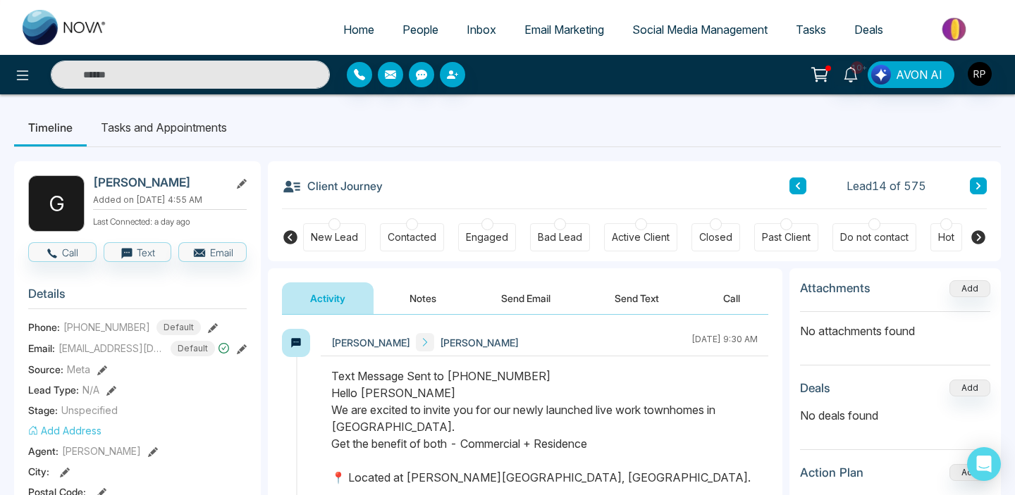
click at [399, 22] on link "People" at bounding box center [420, 29] width 64 height 27
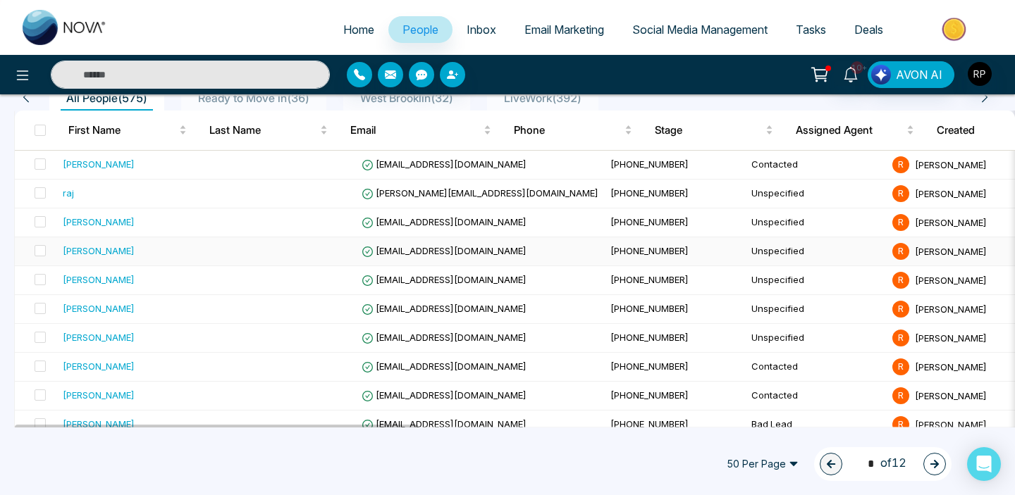
scroll to position [142, 0]
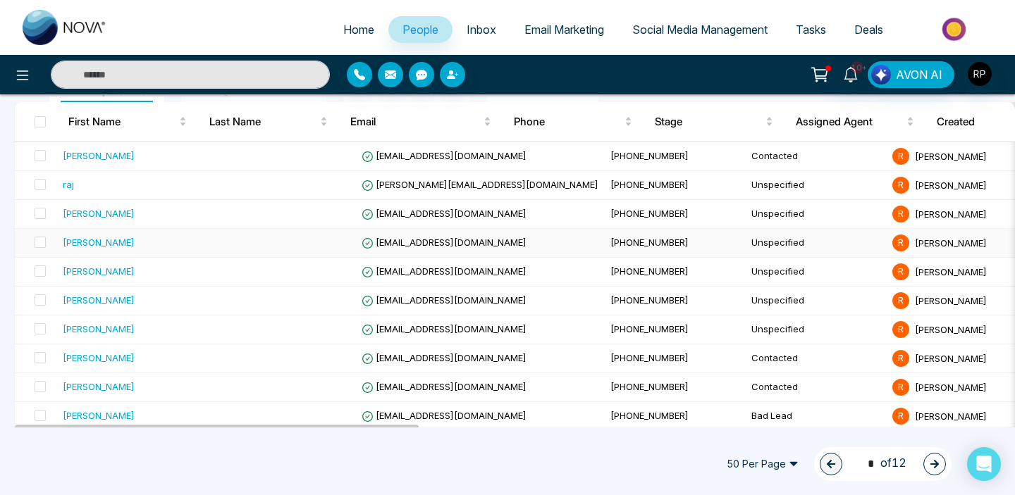
click at [120, 237] on div "[PERSON_NAME]" at bounding box center [99, 242] width 72 height 14
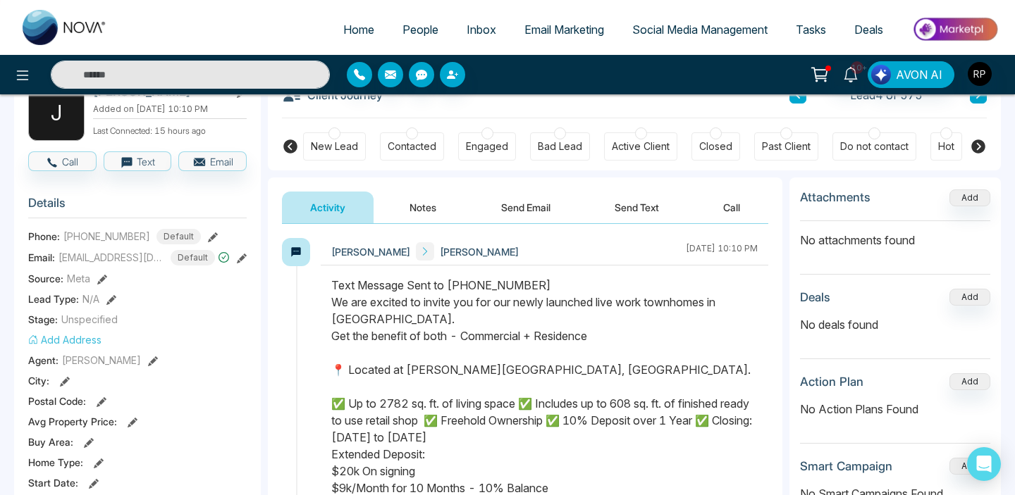
scroll to position [94, 0]
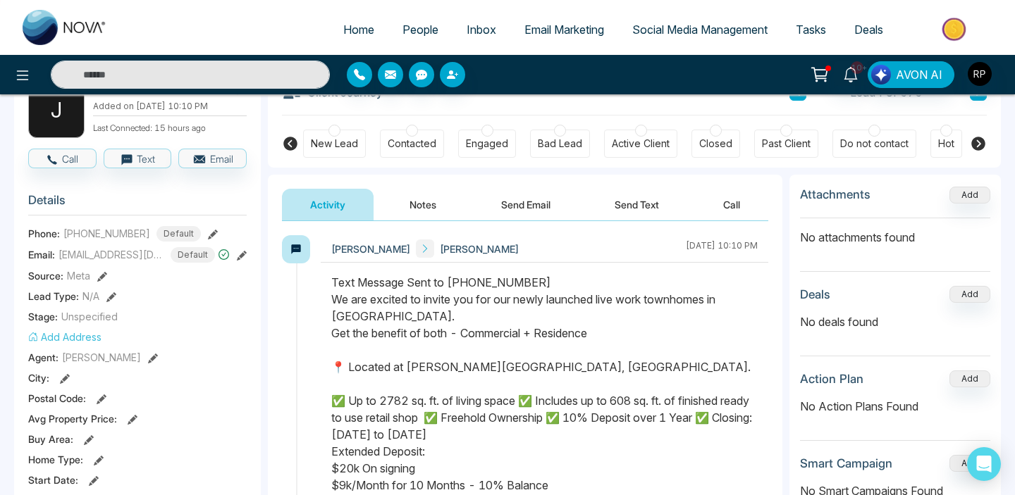
click at [435, 211] on button "Notes" at bounding box center [422, 205] width 83 height 32
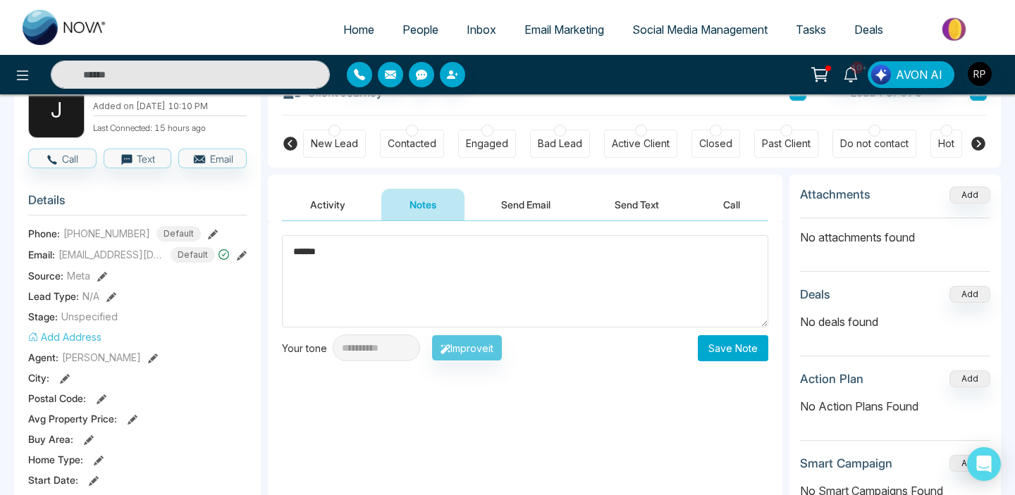
type textarea "******"
click at [761, 343] on button "Save Note" at bounding box center [733, 348] width 70 height 26
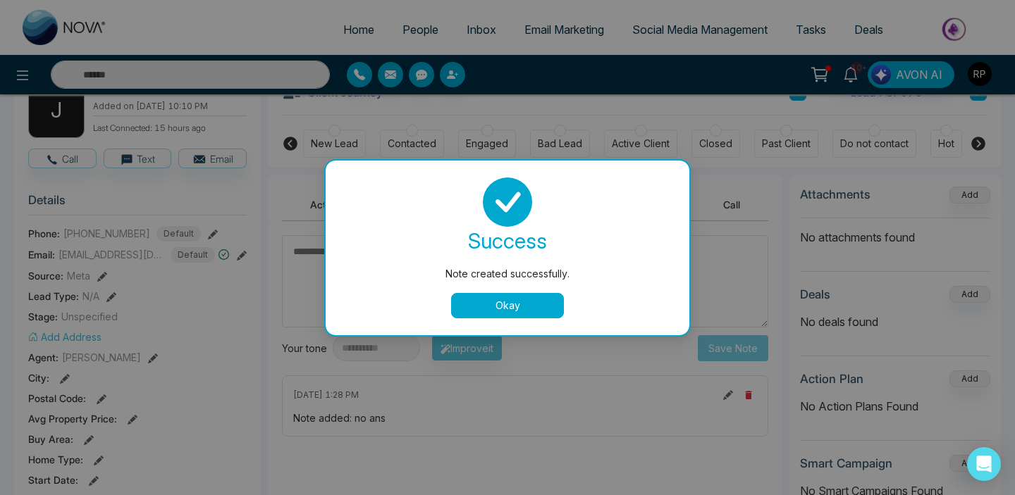
click at [522, 301] on button "Okay" at bounding box center [507, 305] width 113 height 25
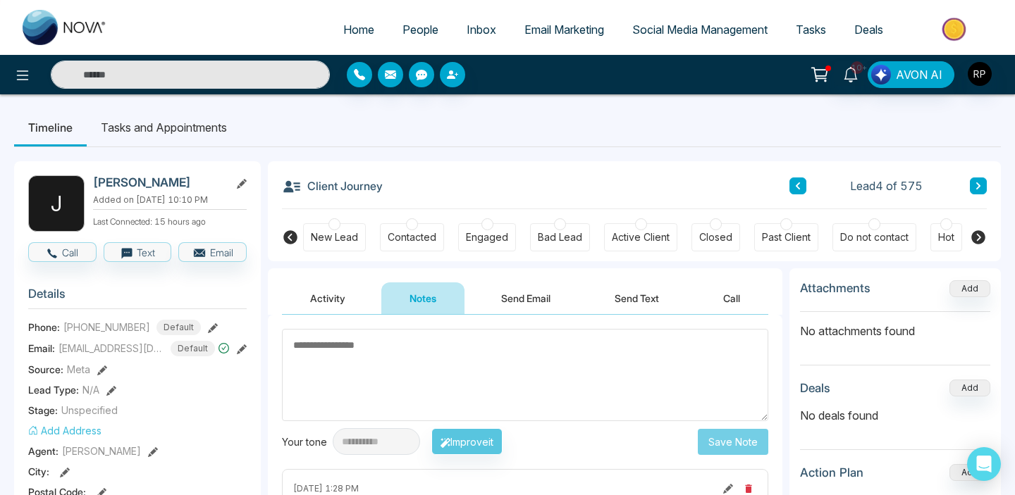
click at [804, 187] on button at bounding box center [797, 186] width 17 height 17
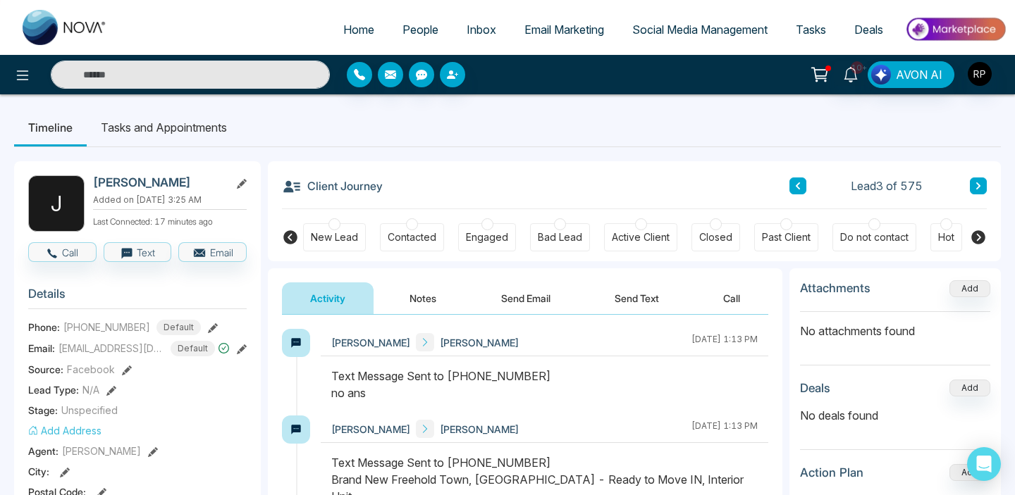
click at [984, 182] on button at bounding box center [977, 186] width 17 height 17
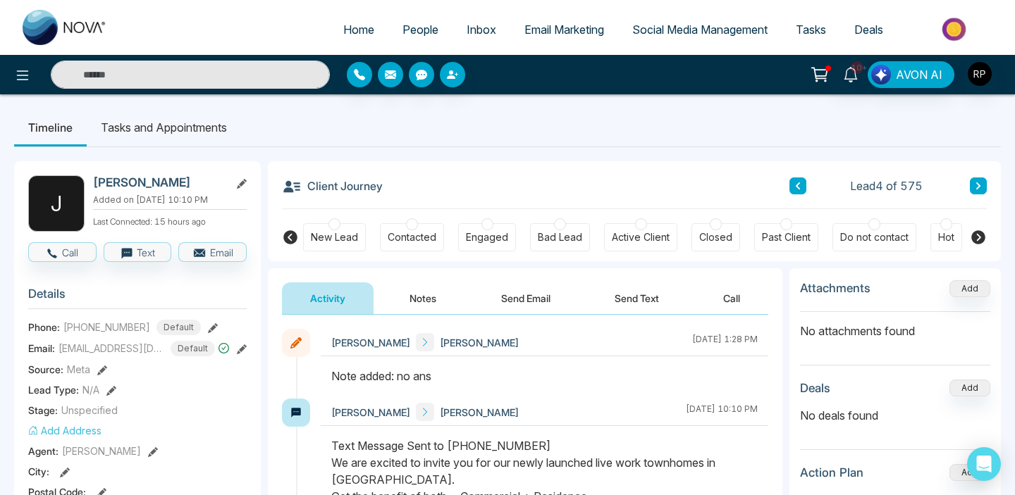
click at [984, 182] on button at bounding box center [977, 186] width 17 height 17
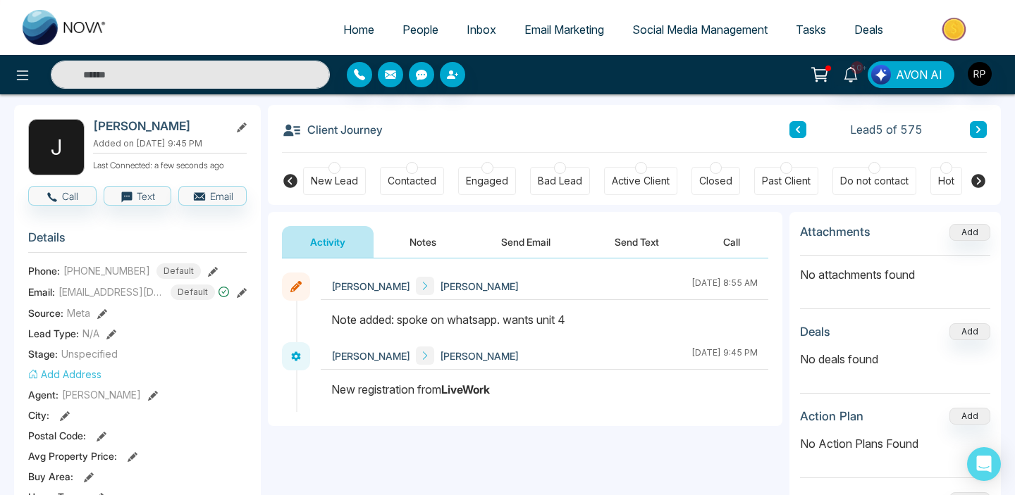
scroll to position [58, 0]
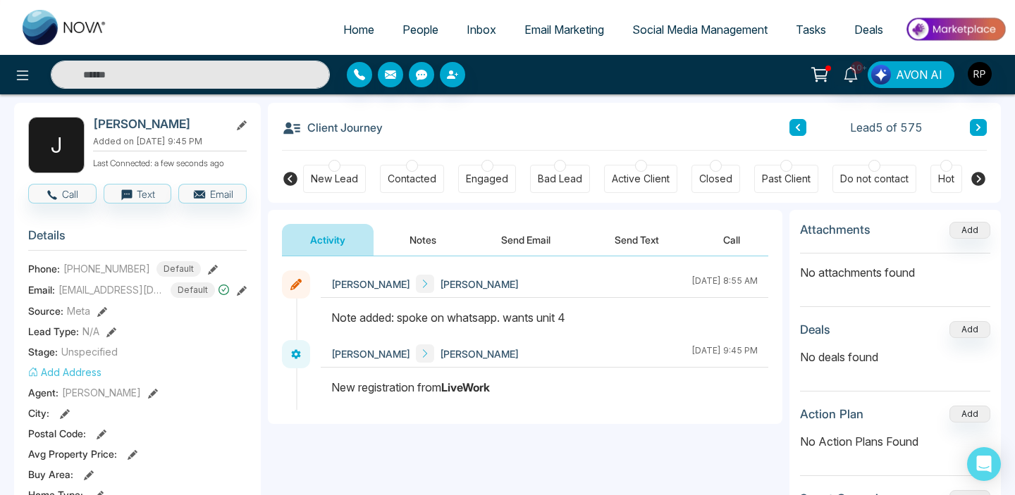
click at [435, 250] on button "Notes" at bounding box center [422, 240] width 83 height 32
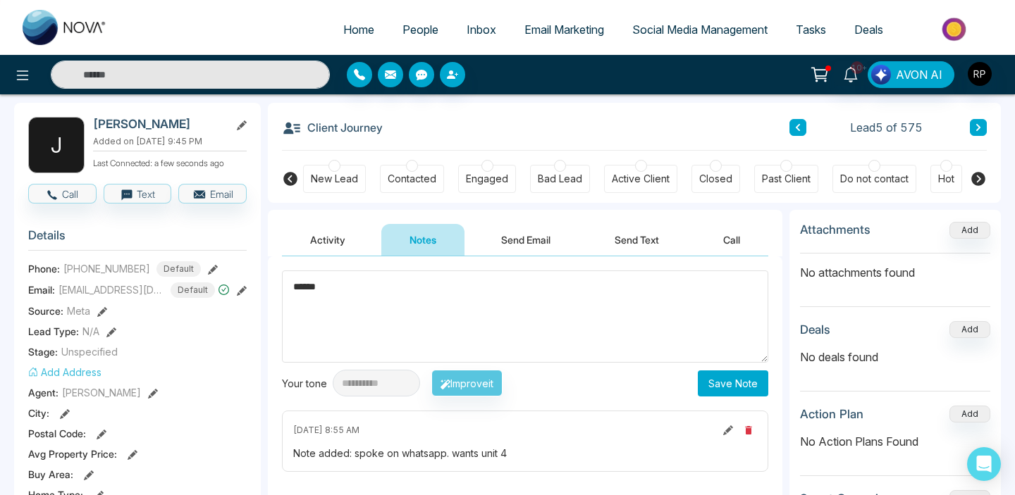
type textarea "******"
click at [700, 390] on button "Save Note" at bounding box center [733, 384] width 70 height 26
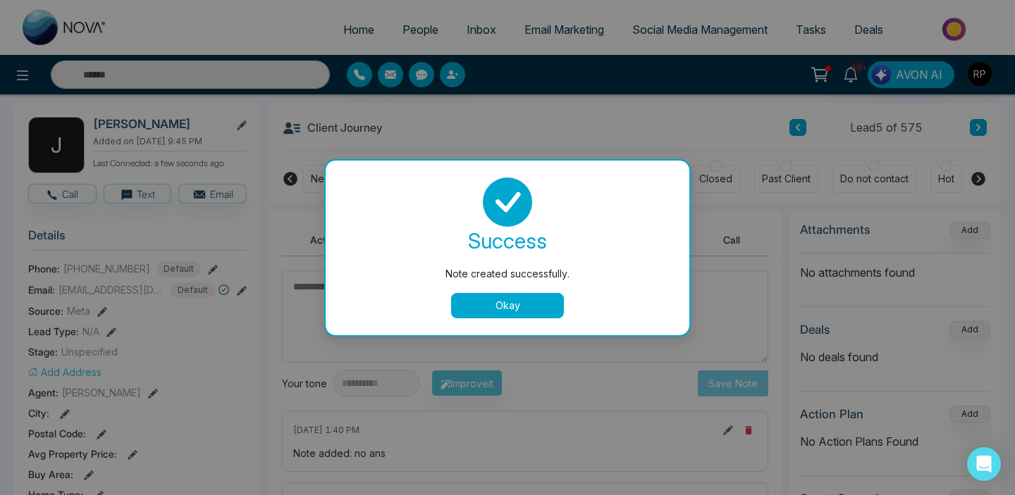
click at [507, 302] on button "Okay" at bounding box center [507, 305] width 113 height 25
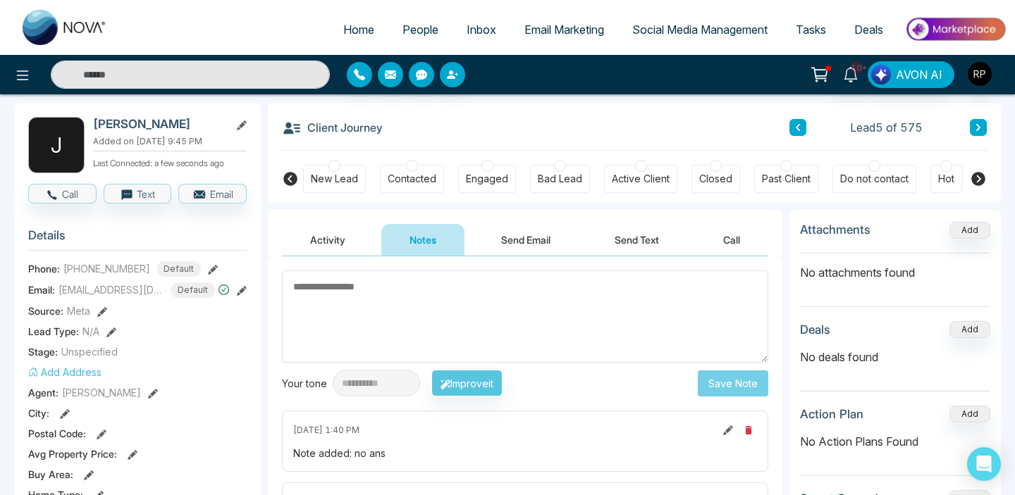
click at [458, 332] on textarea at bounding box center [525, 317] width 486 height 92
click at [980, 123] on icon at bounding box center [977, 127] width 7 height 8
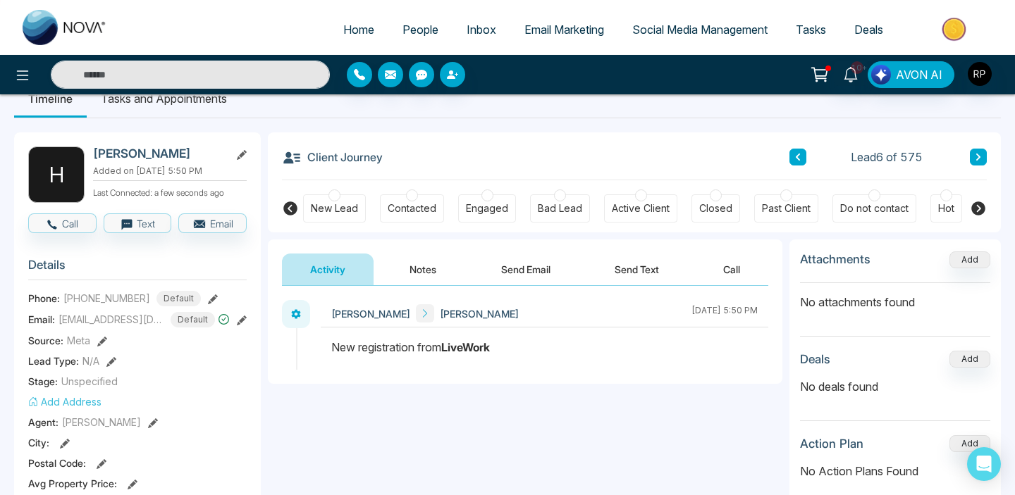
scroll to position [36, 0]
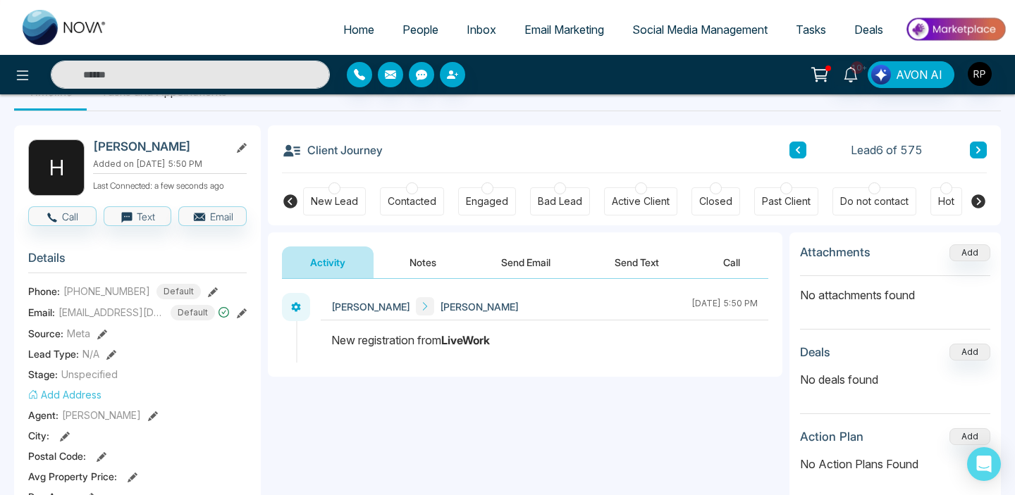
click at [422, 266] on button "Notes" at bounding box center [422, 263] width 83 height 32
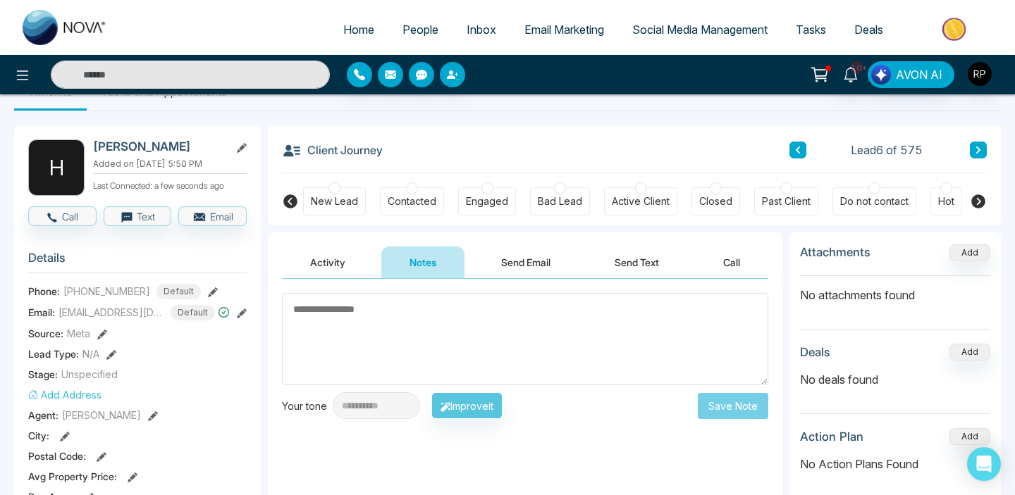
click at [349, 261] on button "Activity" at bounding box center [328, 263] width 92 height 32
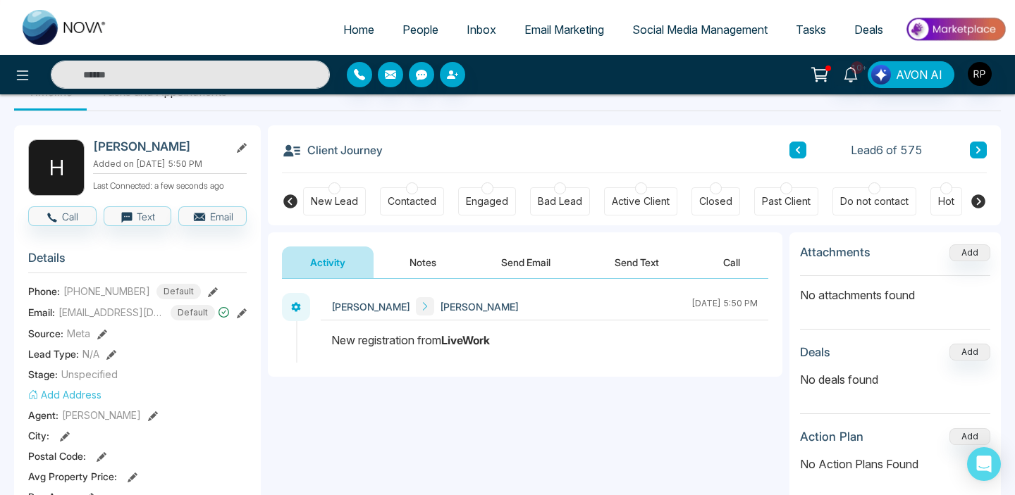
click at [208, 287] on icon at bounding box center [213, 292] width 10 height 10
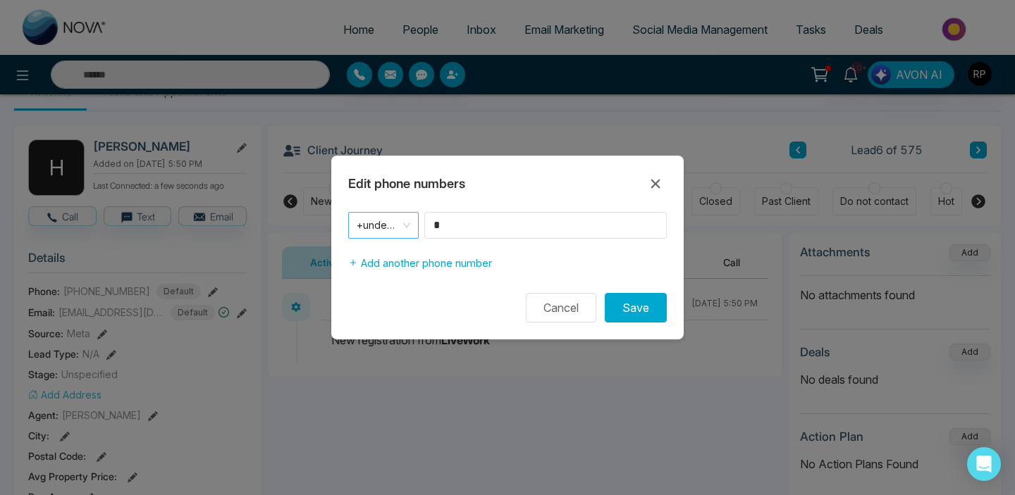
click at [402, 231] on span "+undefined" at bounding box center [384, 226] width 54 height 20
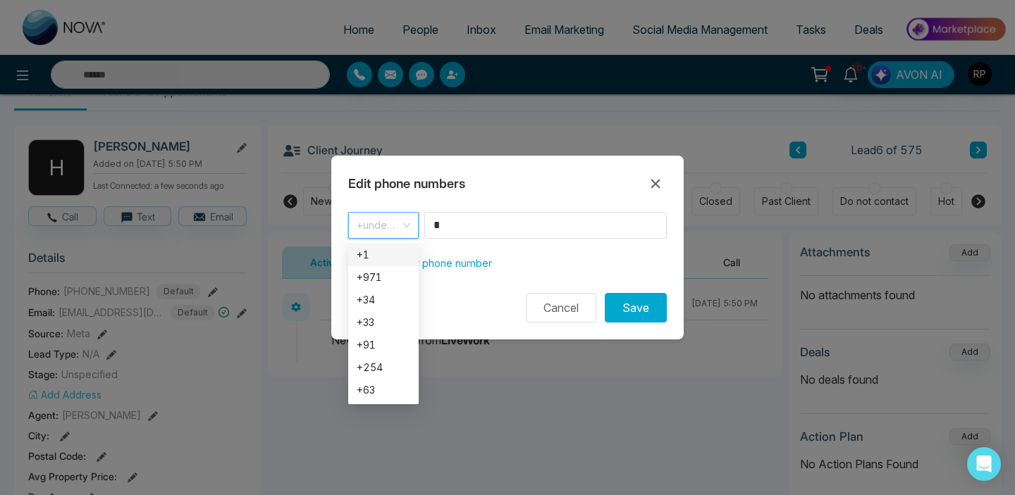
click at [378, 249] on div "+1" at bounding box center [384, 255] width 54 height 16
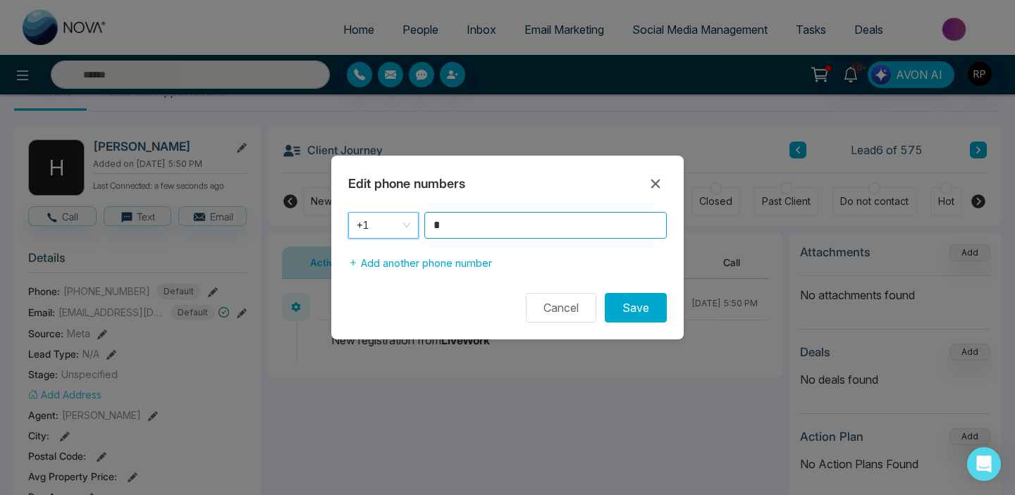
click at [459, 235] on input "*" at bounding box center [545, 225] width 242 height 27
type input "**********"
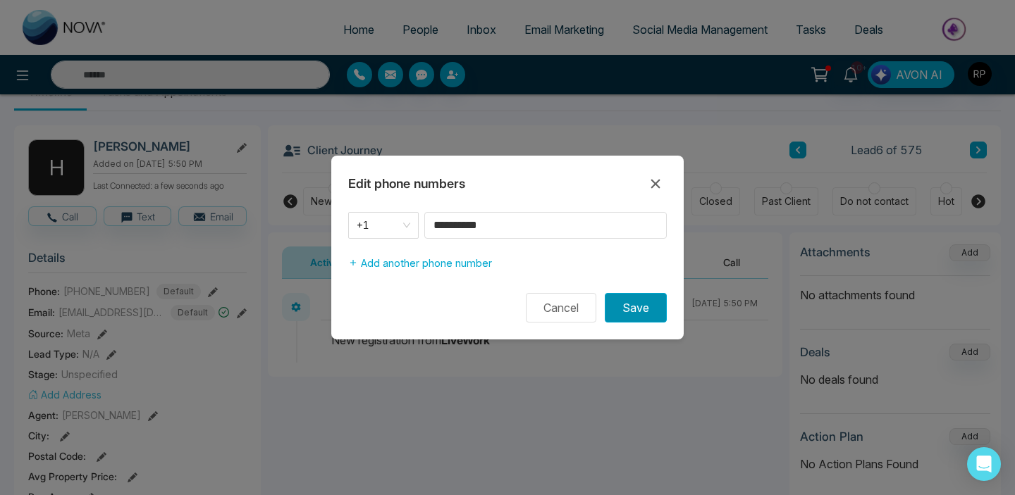
click at [625, 309] on button "Save" at bounding box center [636, 308] width 62 height 30
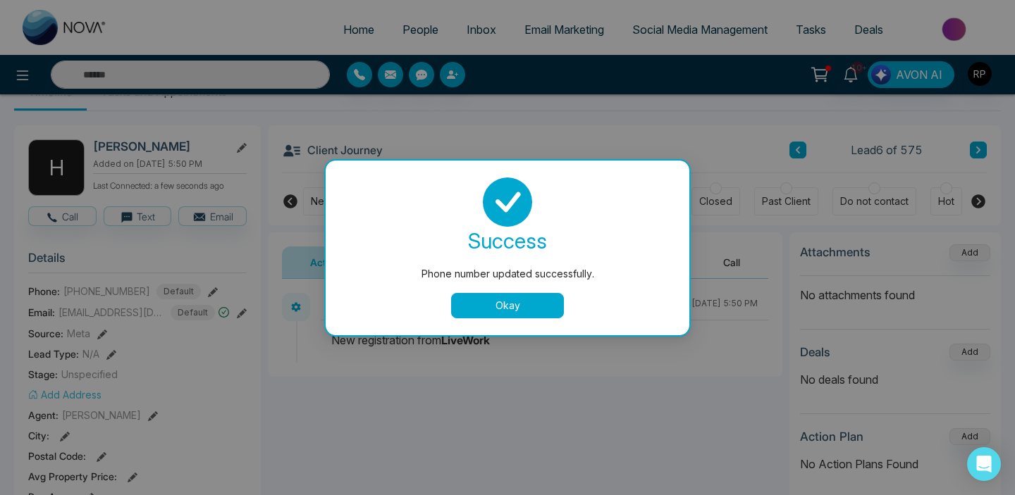
click at [486, 304] on button "Okay" at bounding box center [507, 305] width 113 height 25
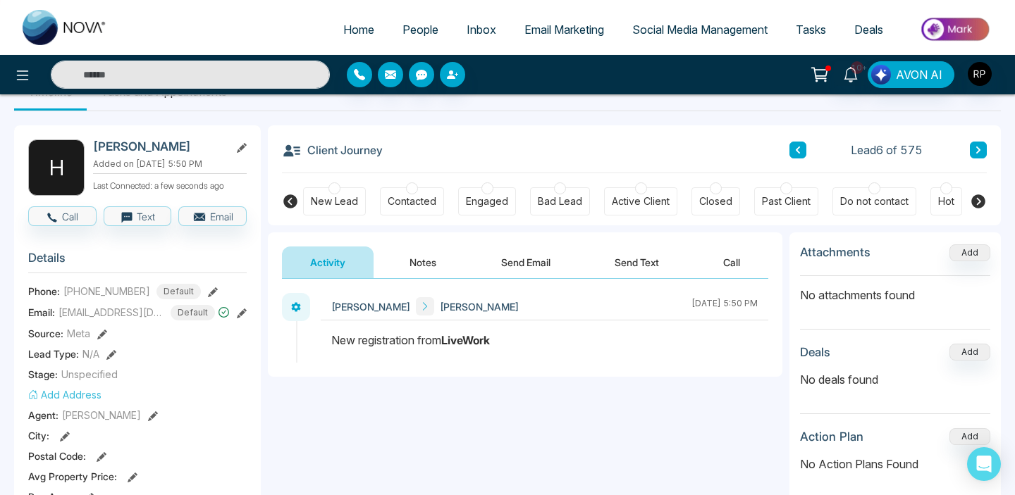
click at [415, 249] on button "Notes" at bounding box center [422, 263] width 83 height 32
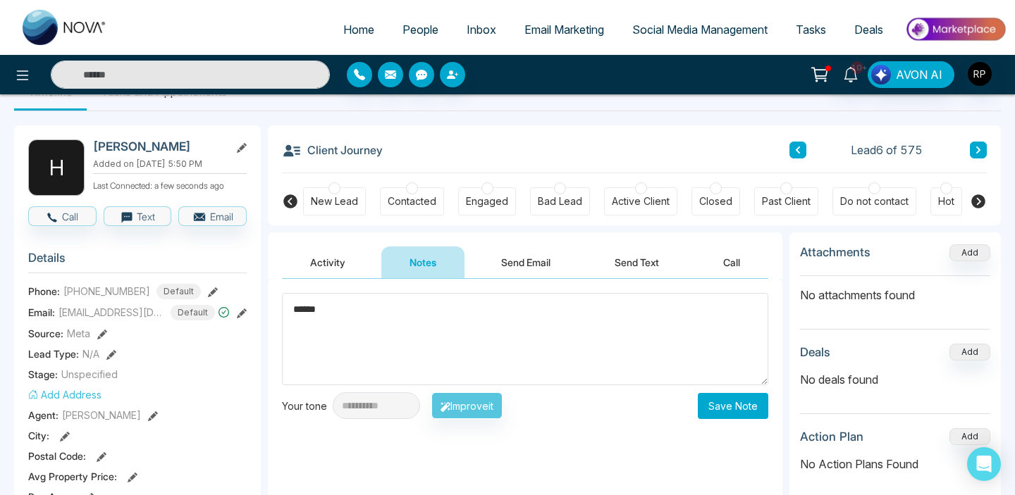
type textarea "******"
click at [735, 404] on button "Save Note" at bounding box center [733, 406] width 70 height 26
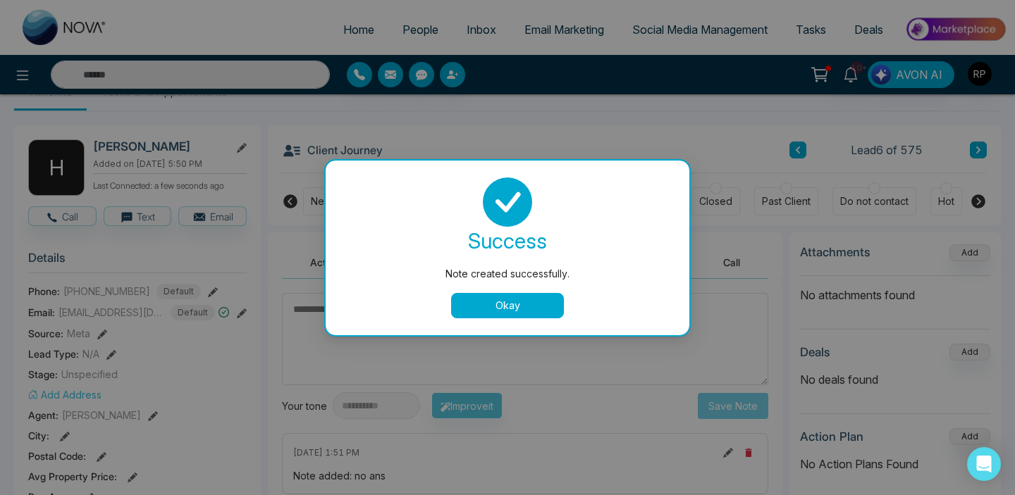
click at [497, 306] on button "Okay" at bounding box center [507, 305] width 113 height 25
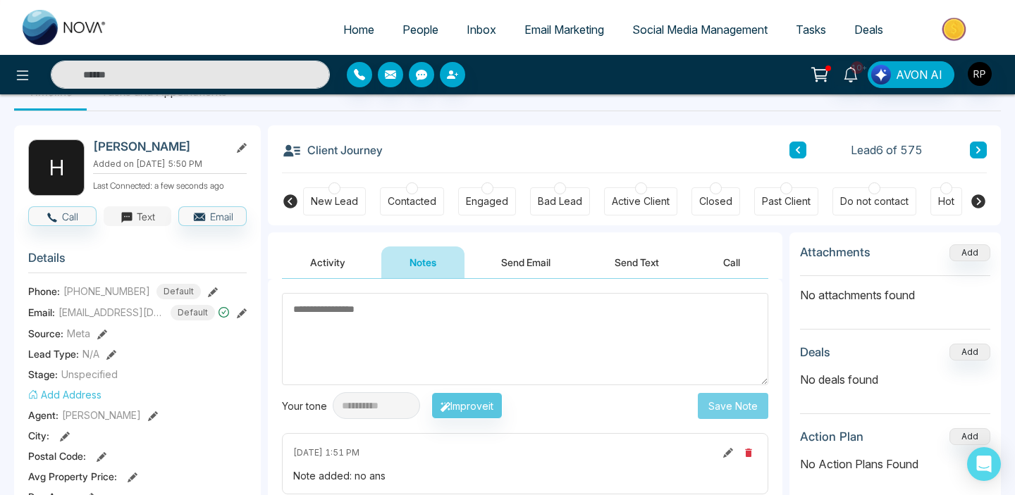
click at [135, 218] on button "Text" at bounding box center [138, 216] width 68 height 20
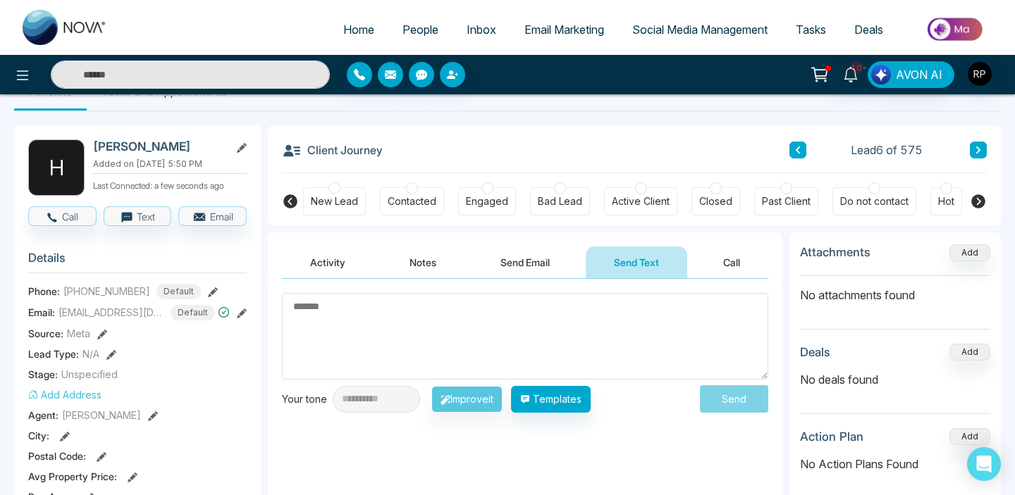
scroll to position [77, 0]
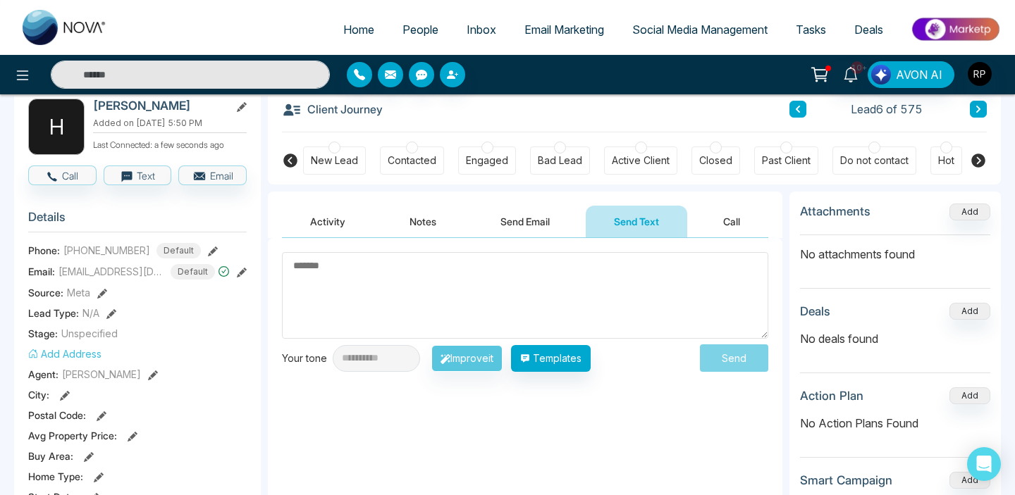
click at [341, 211] on button "Activity" at bounding box center [328, 222] width 92 height 32
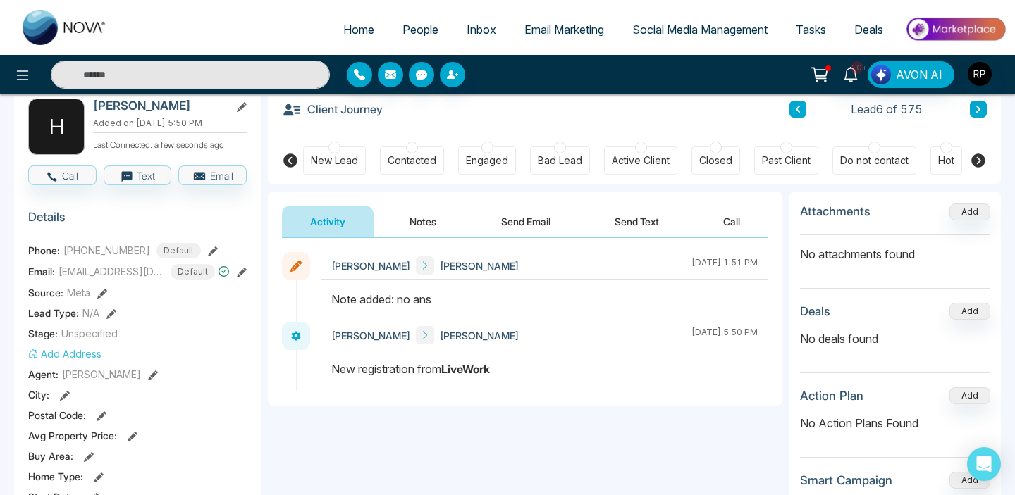
click at [419, 20] on link "People" at bounding box center [420, 29] width 64 height 27
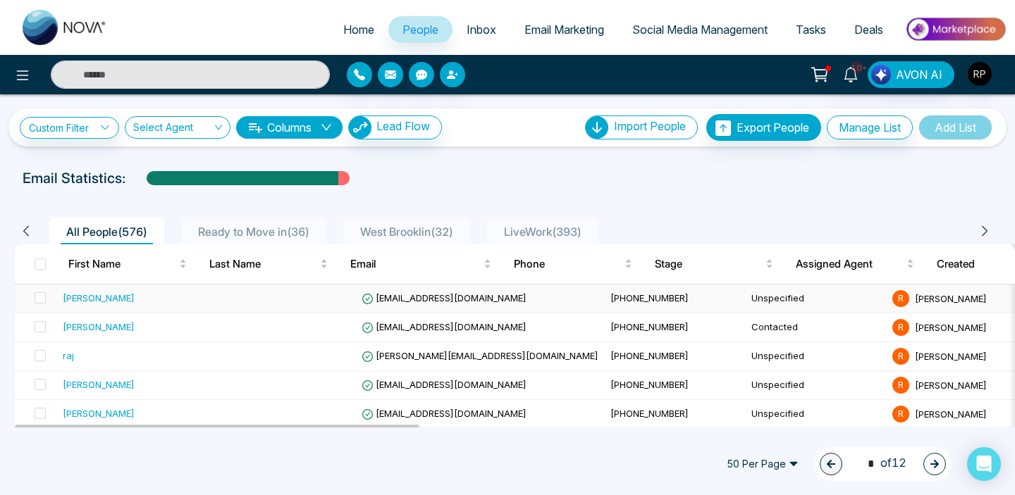
click at [107, 299] on div "[PERSON_NAME]" at bounding box center [99, 298] width 72 height 14
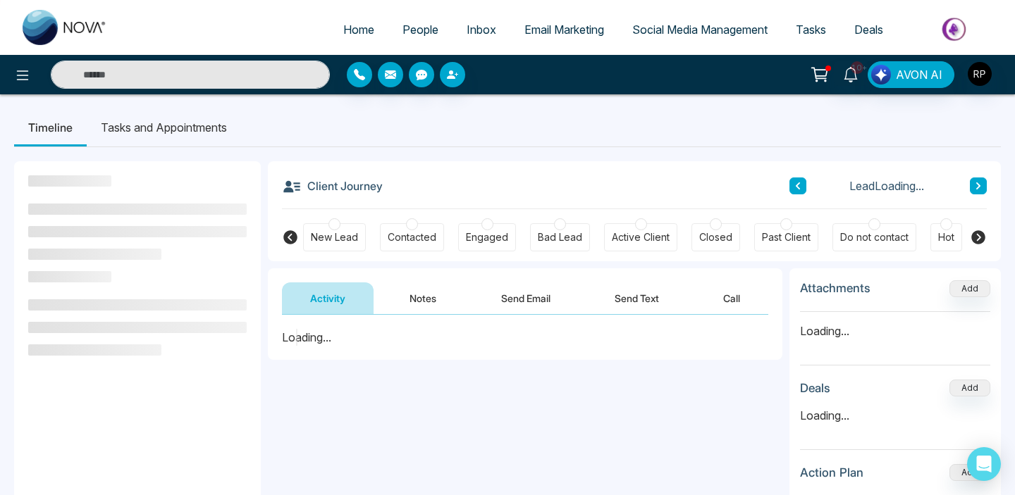
click at [428, 306] on button "Notes" at bounding box center [422, 299] width 83 height 32
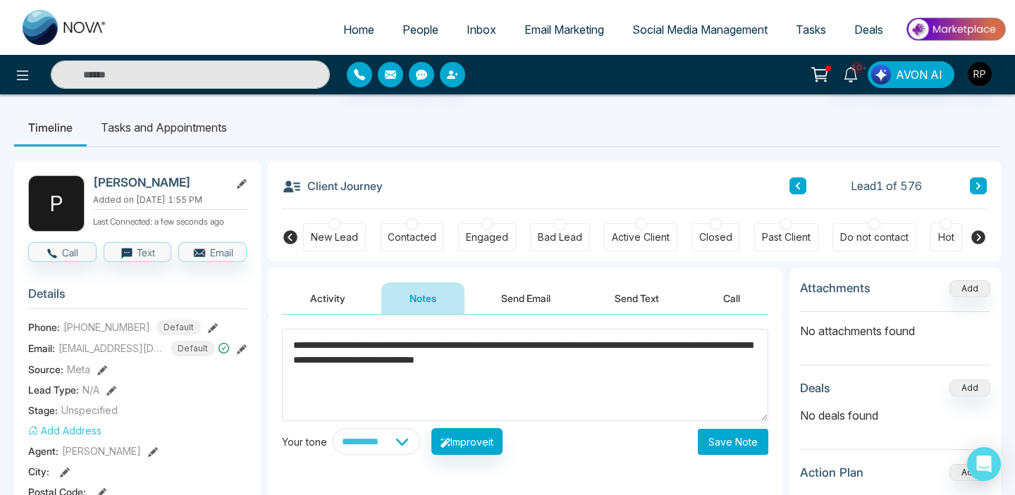
type textarea "**********"
click at [714, 436] on button "Save Note" at bounding box center [733, 442] width 70 height 26
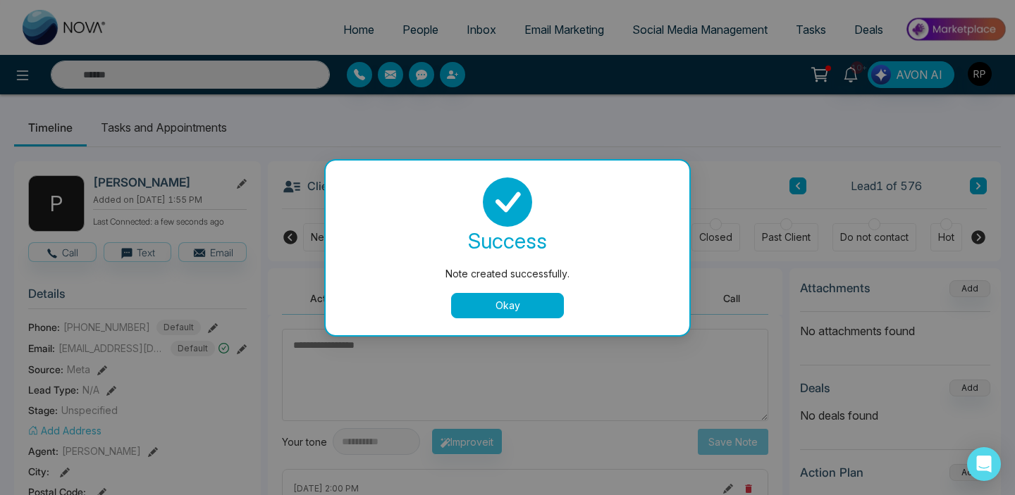
click at [471, 304] on button "Okay" at bounding box center [507, 305] width 113 height 25
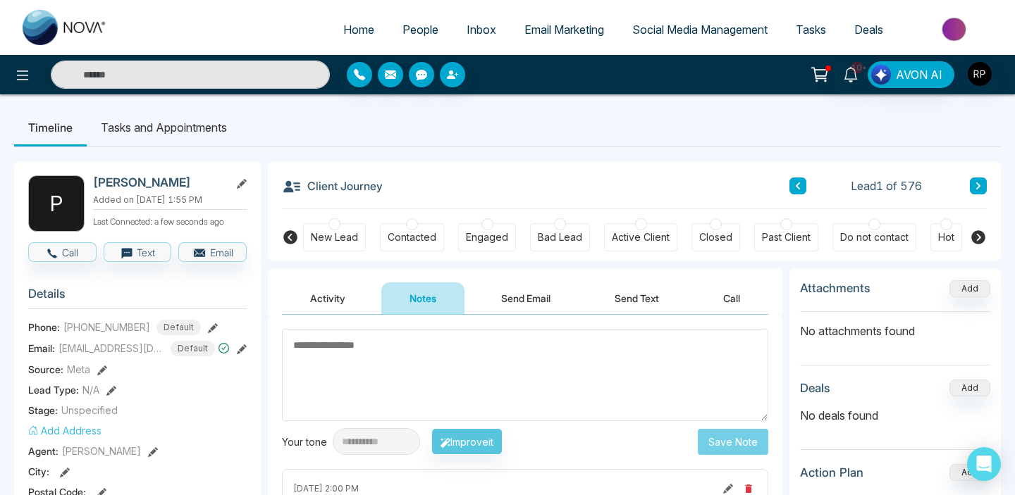
click at [423, 225] on div "Contacted" at bounding box center [412, 237] width 64 height 28
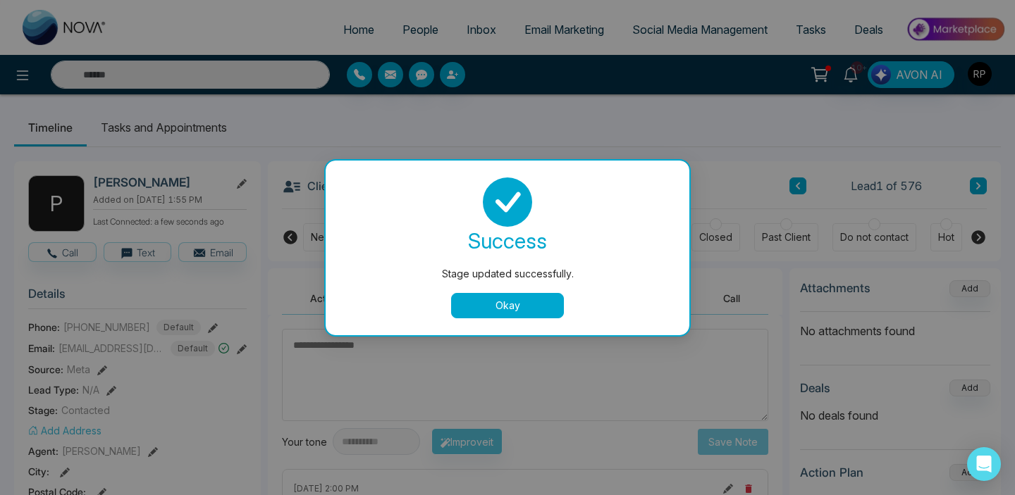
click at [490, 225] on icon at bounding box center [507, 202] width 49 height 49
click at [522, 310] on button "Okay" at bounding box center [507, 305] width 113 height 25
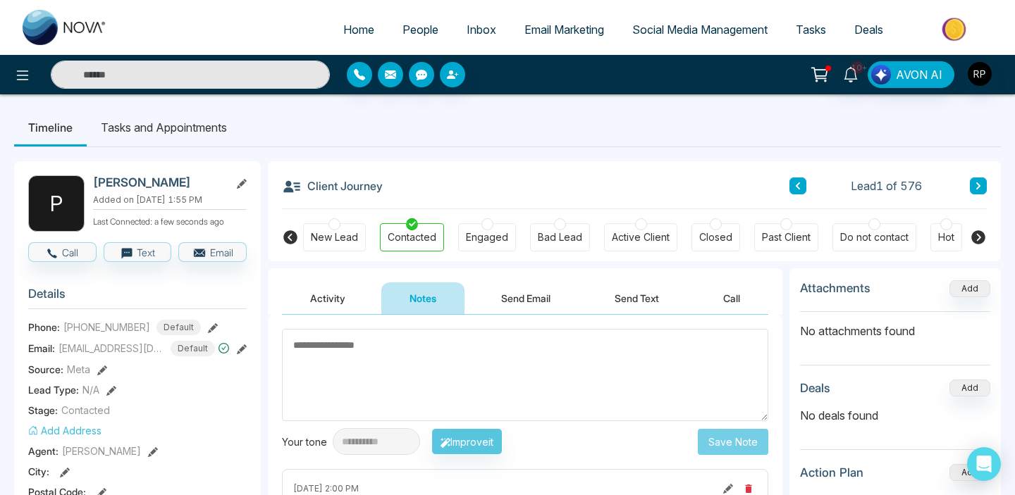
click at [484, 227] on div at bounding box center [487, 224] width 12 height 12
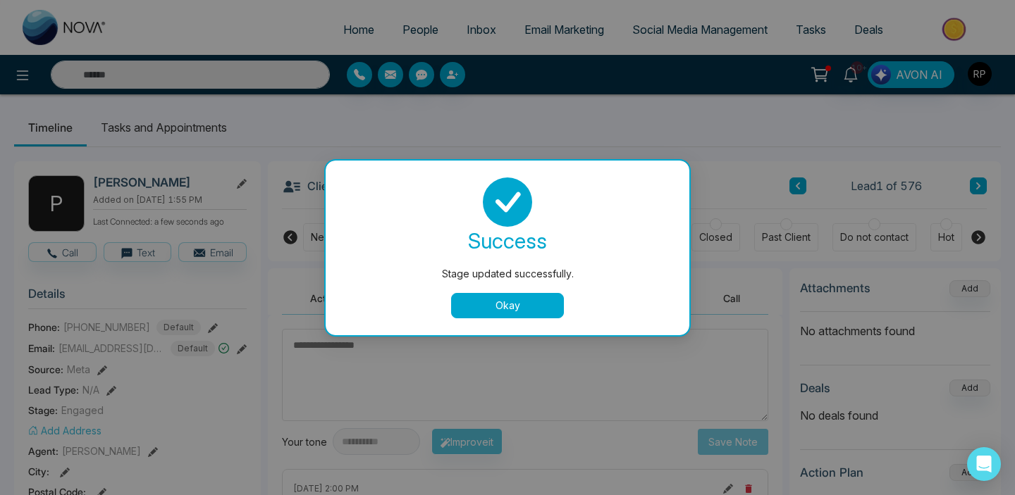
click at [511, 306] on button "Okay" at bounding box center [507, 305] width 113 height 25
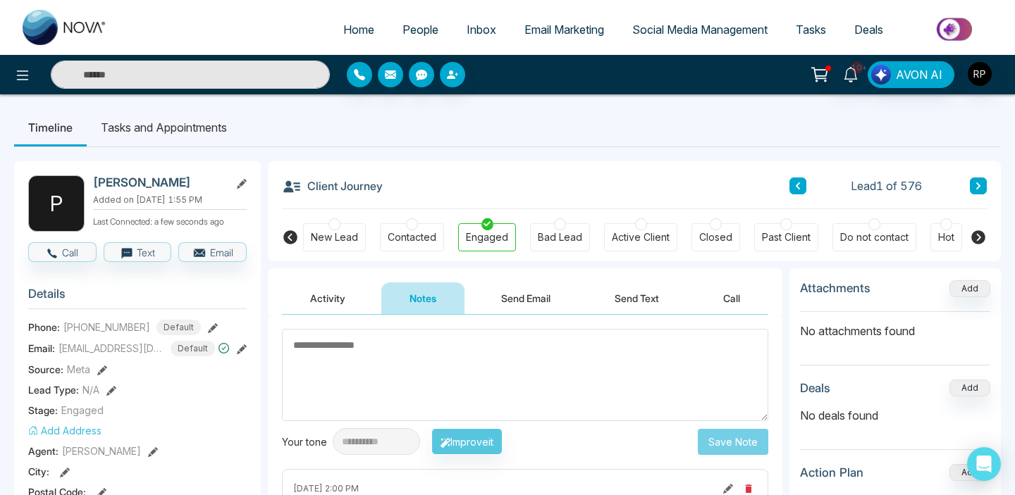
click at [208, 321] on button at bounding box center [213, 327] width 10 height 15
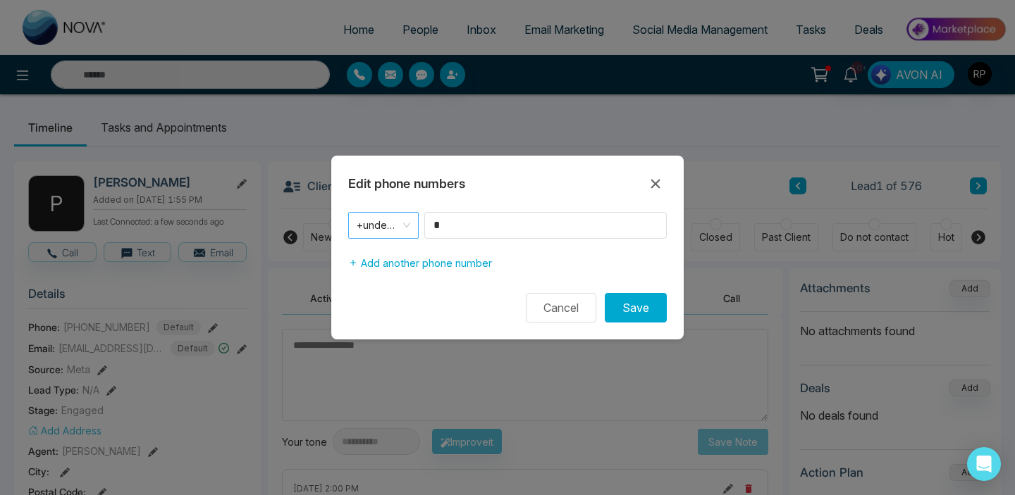
click at [399, 229] on span "+undefined" at bounding box center [384, 226] width 54 height 20
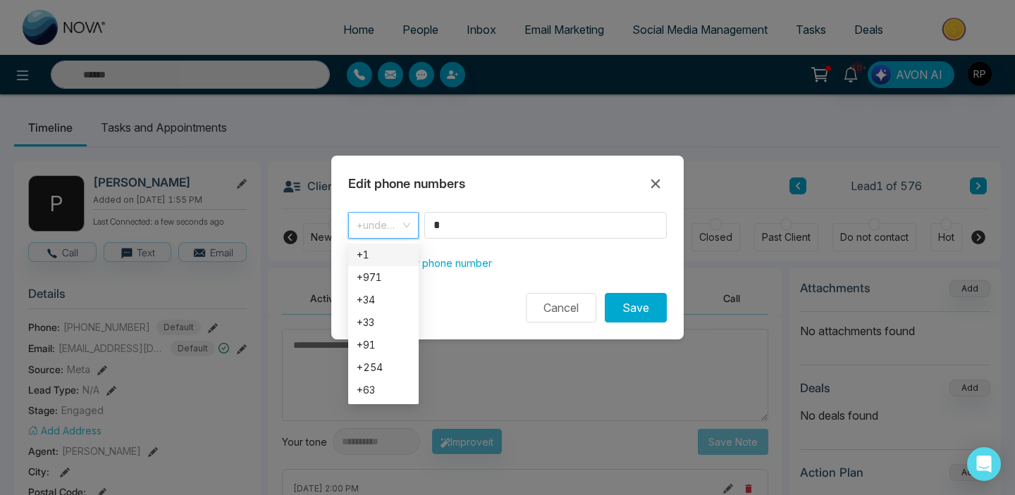
click at [376, 261] on div "+1" at bounding box center [384, 255] width 54 height 16
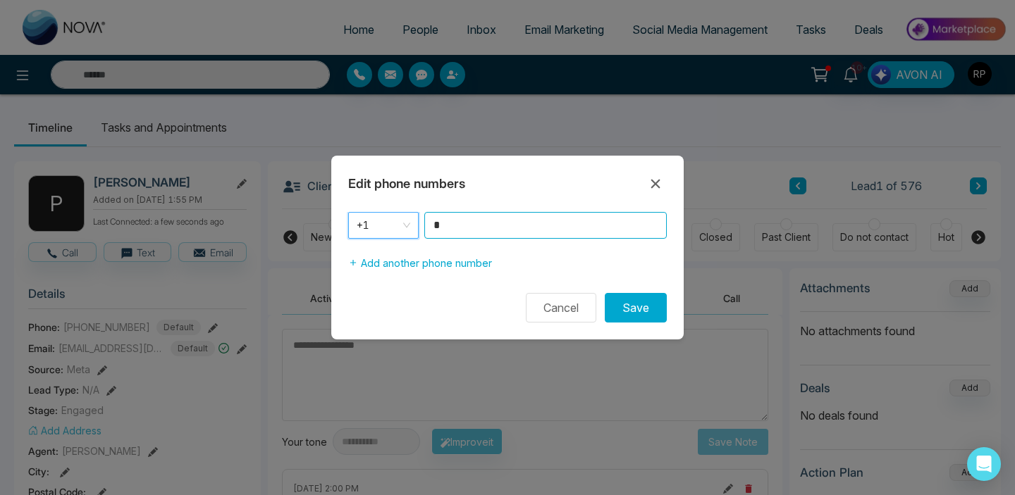
click at [484, 225] on input "*" at bounding box center [545, 225] width 242 height 27
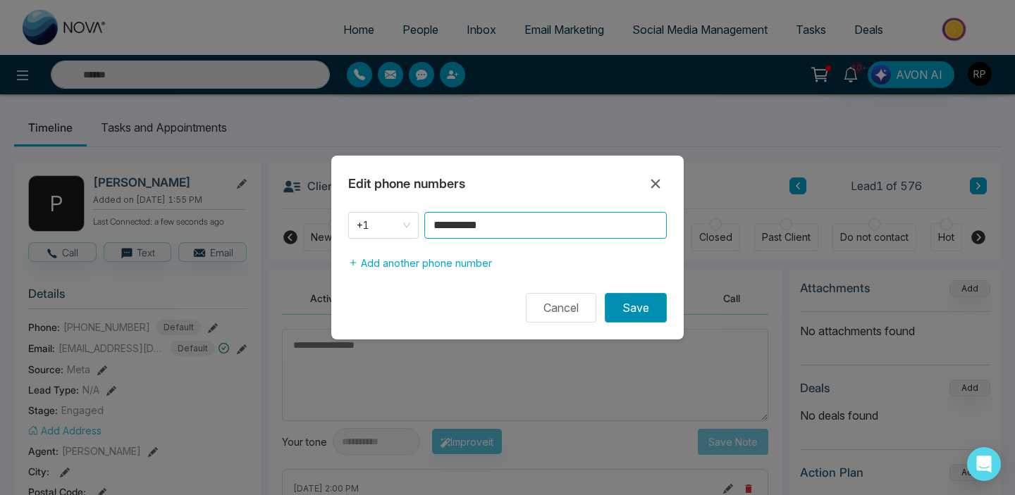
type input "**********"
click at [619, 304] on button "Save" at bounding box center [636, 308] width 62 height 30
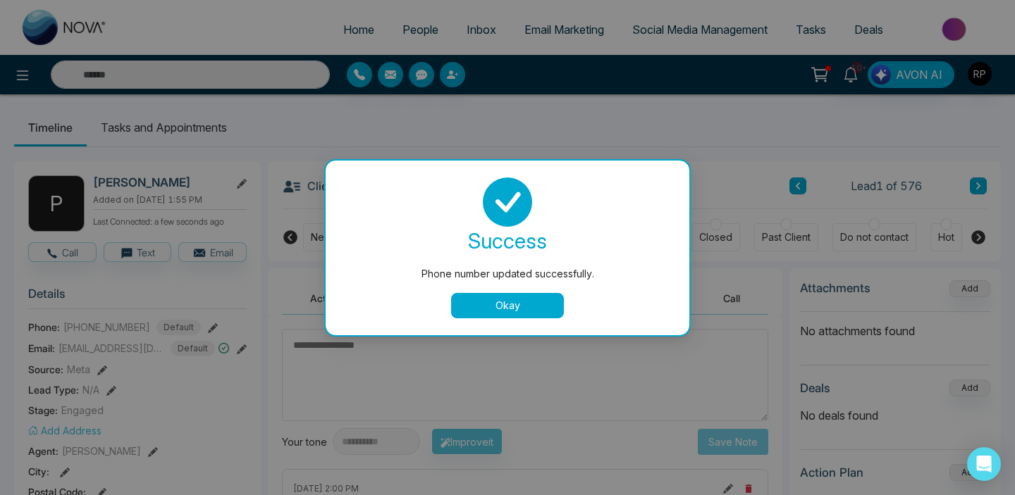
click at [522, 304] on button "Okay" at bounding box center [507, 305] width 113 height 25
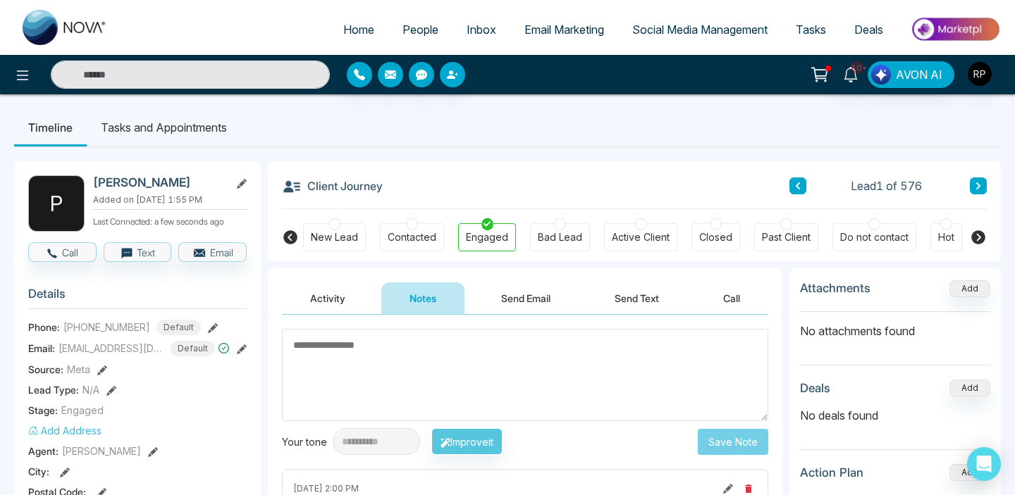
click at [414, 30] on span "People" at bounding box center [420, 30] width 36 height 14
